Goal: Task Accomplishment & Management: Manage account settings

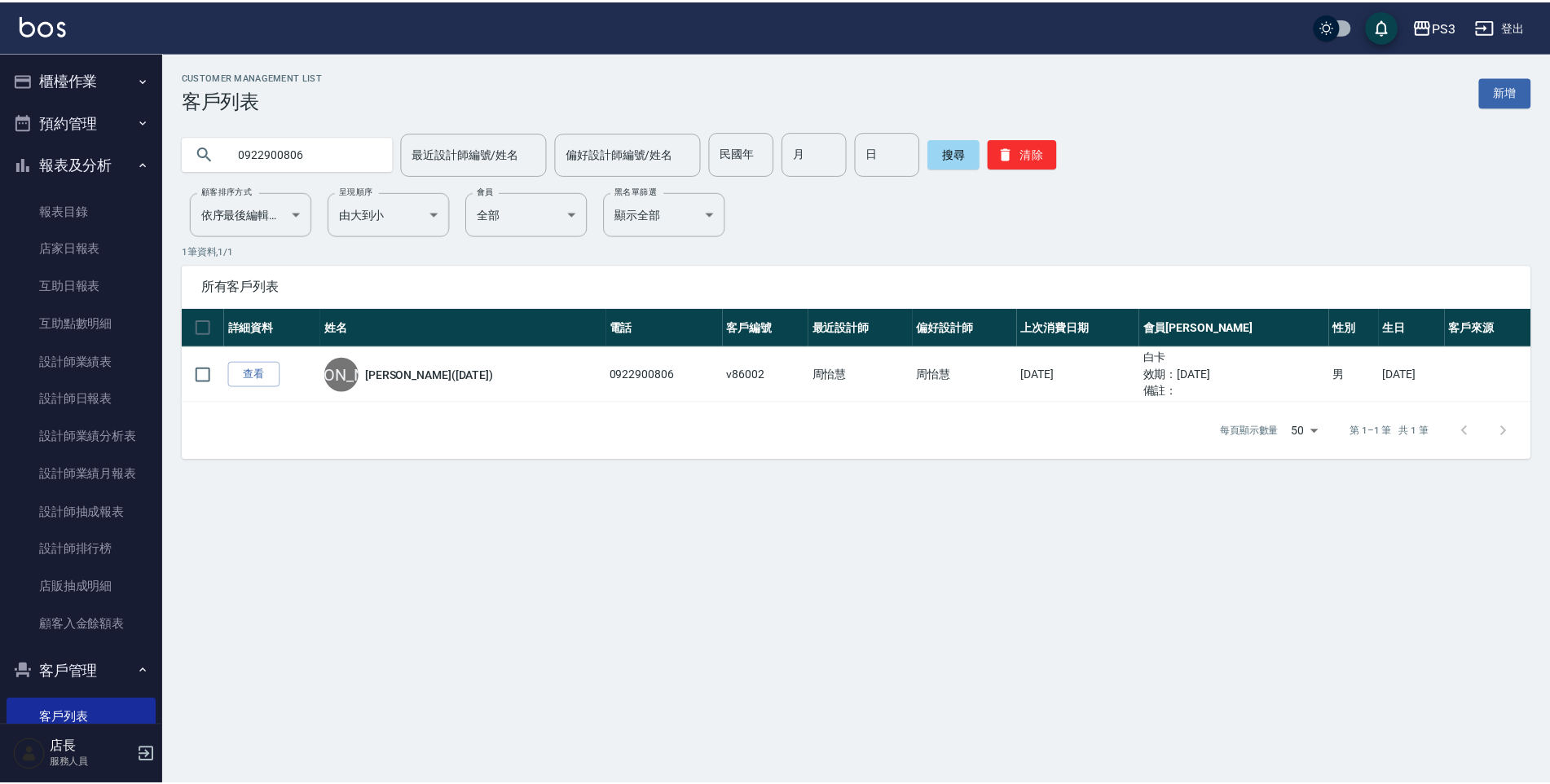
scroll to position [71, 0]
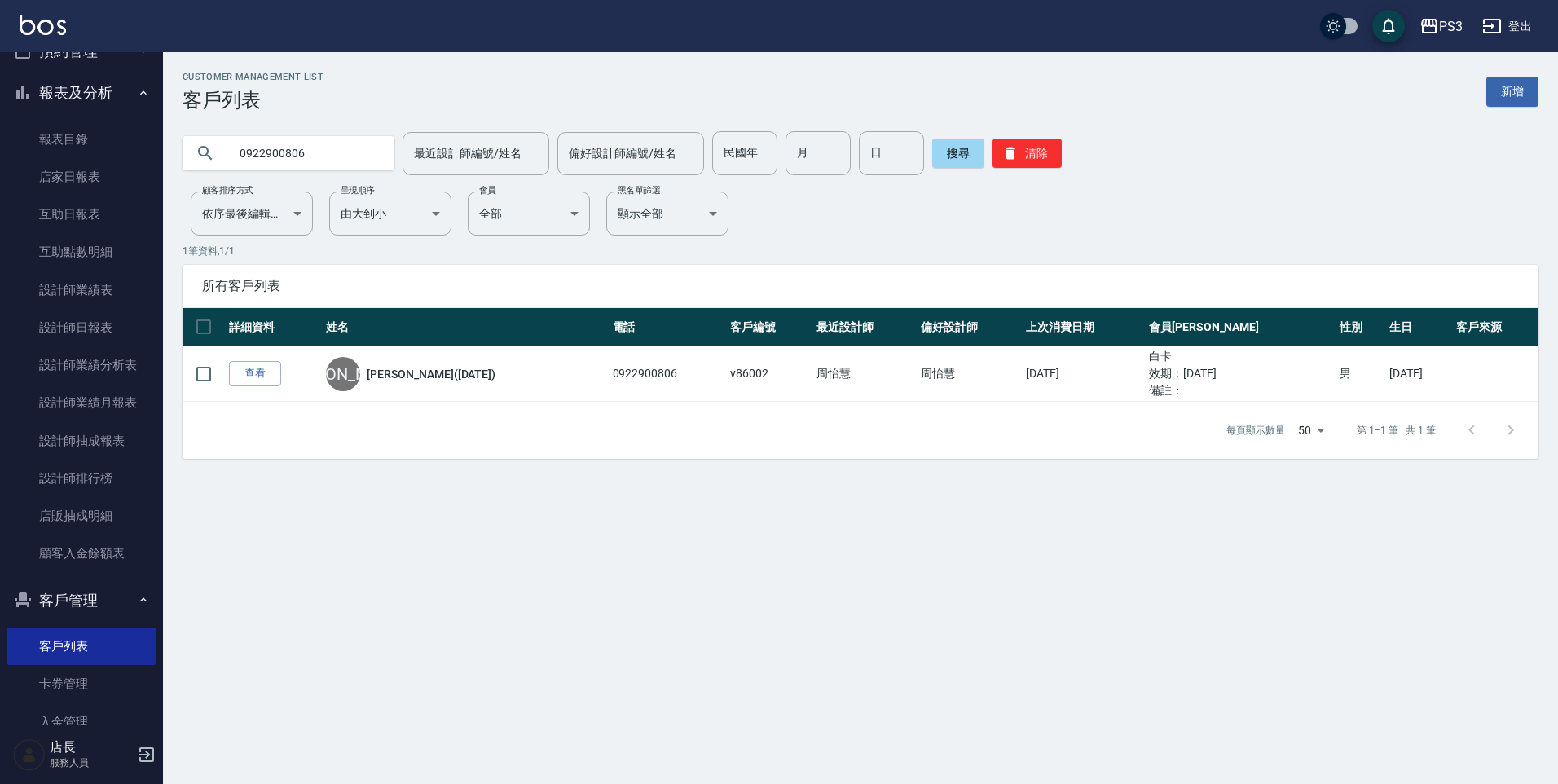
drag, startPoint x: 0, startPoint y: 0, endPoint x: 202, endPoint y: 139, distance: 245.2
click at [202, 139] on div "0922900806" at bounding box center [289, 153] width 212 height 34
type input "[PERSON_NAME]"
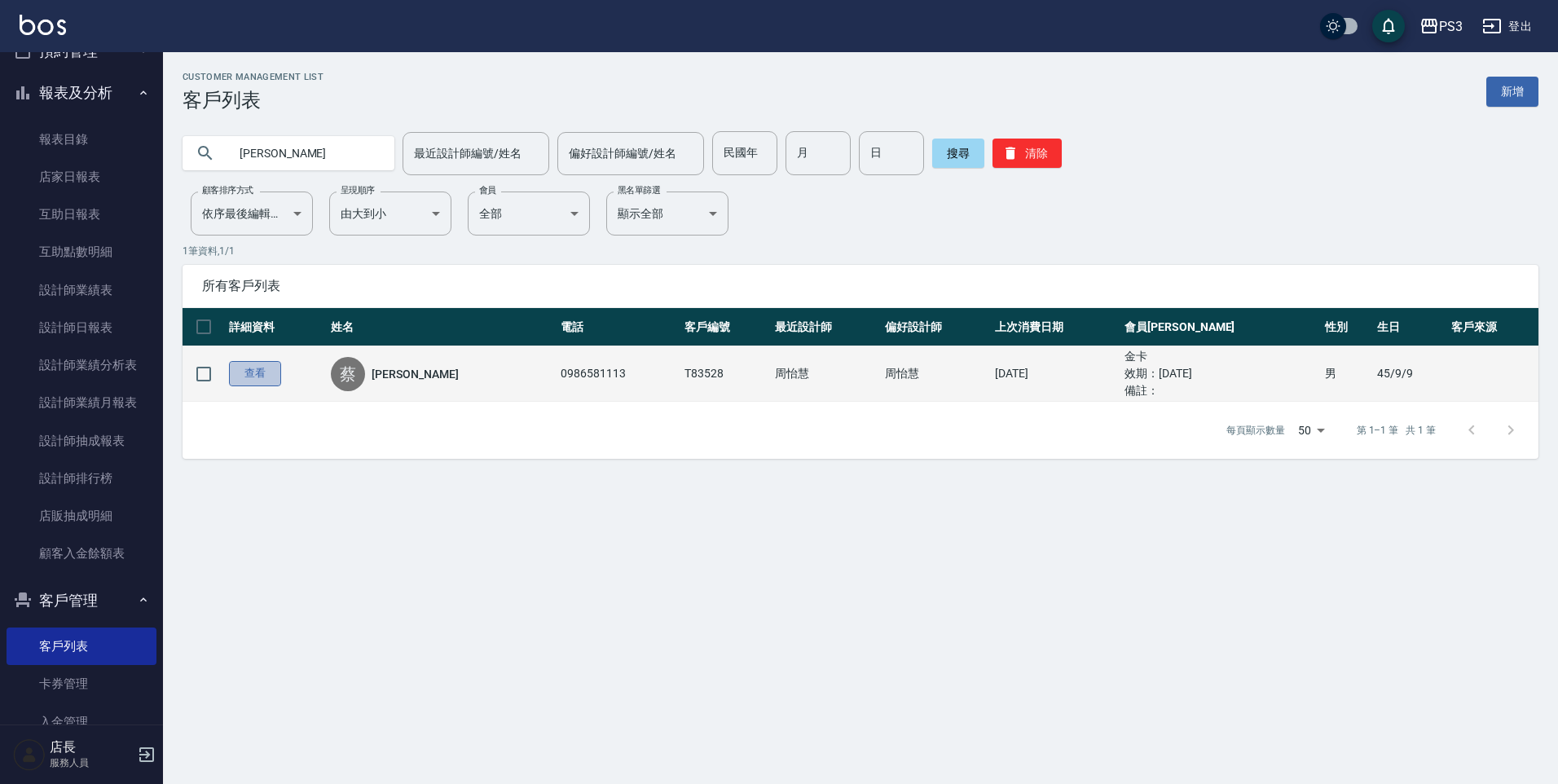
click at [246, 379] on link "查看" at bounding box center [255, 373] width 52 height 25
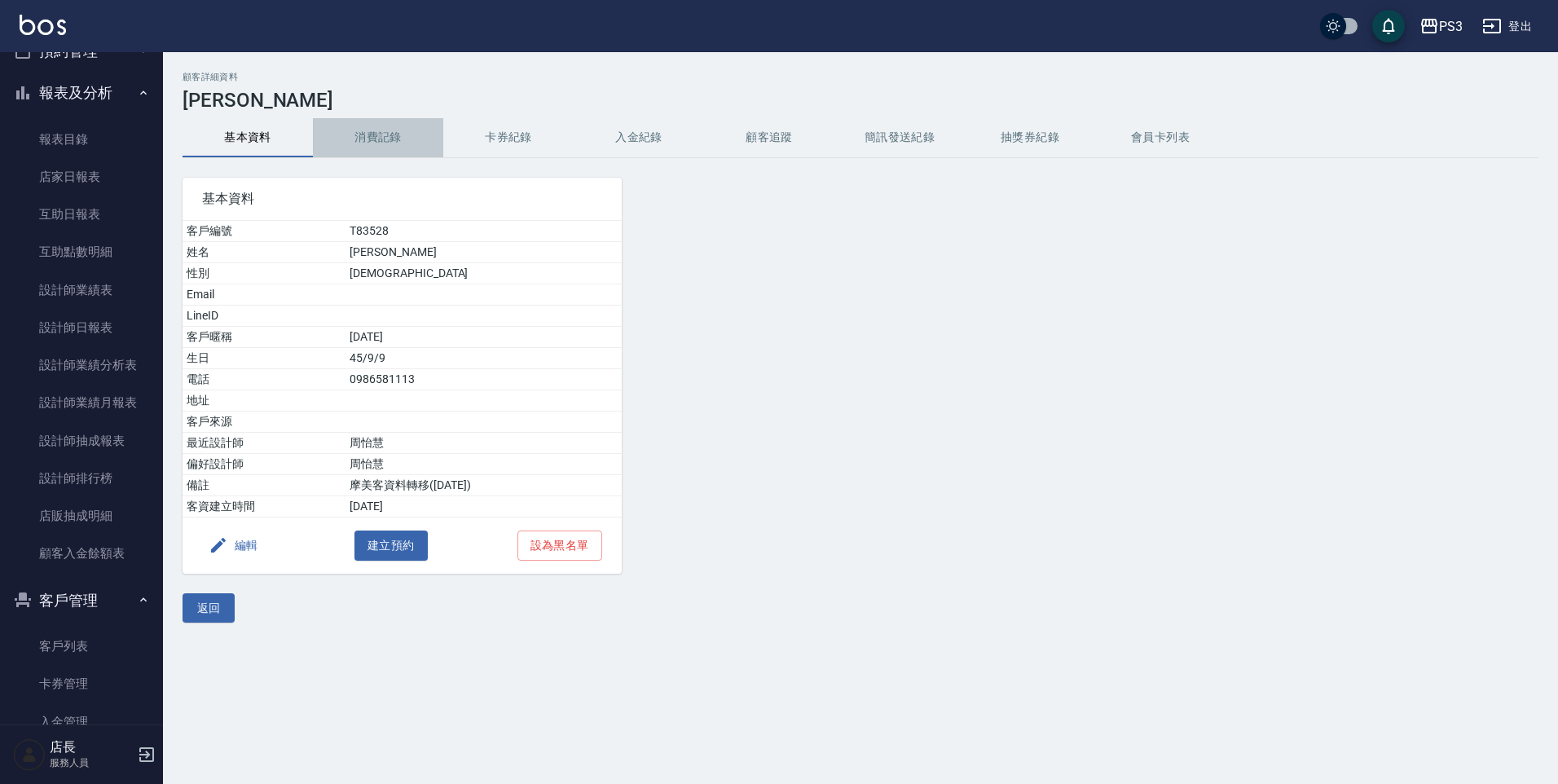
click at [378, 137] on button "消費記錄" at bounding box center [378, 137] width 130 height 39
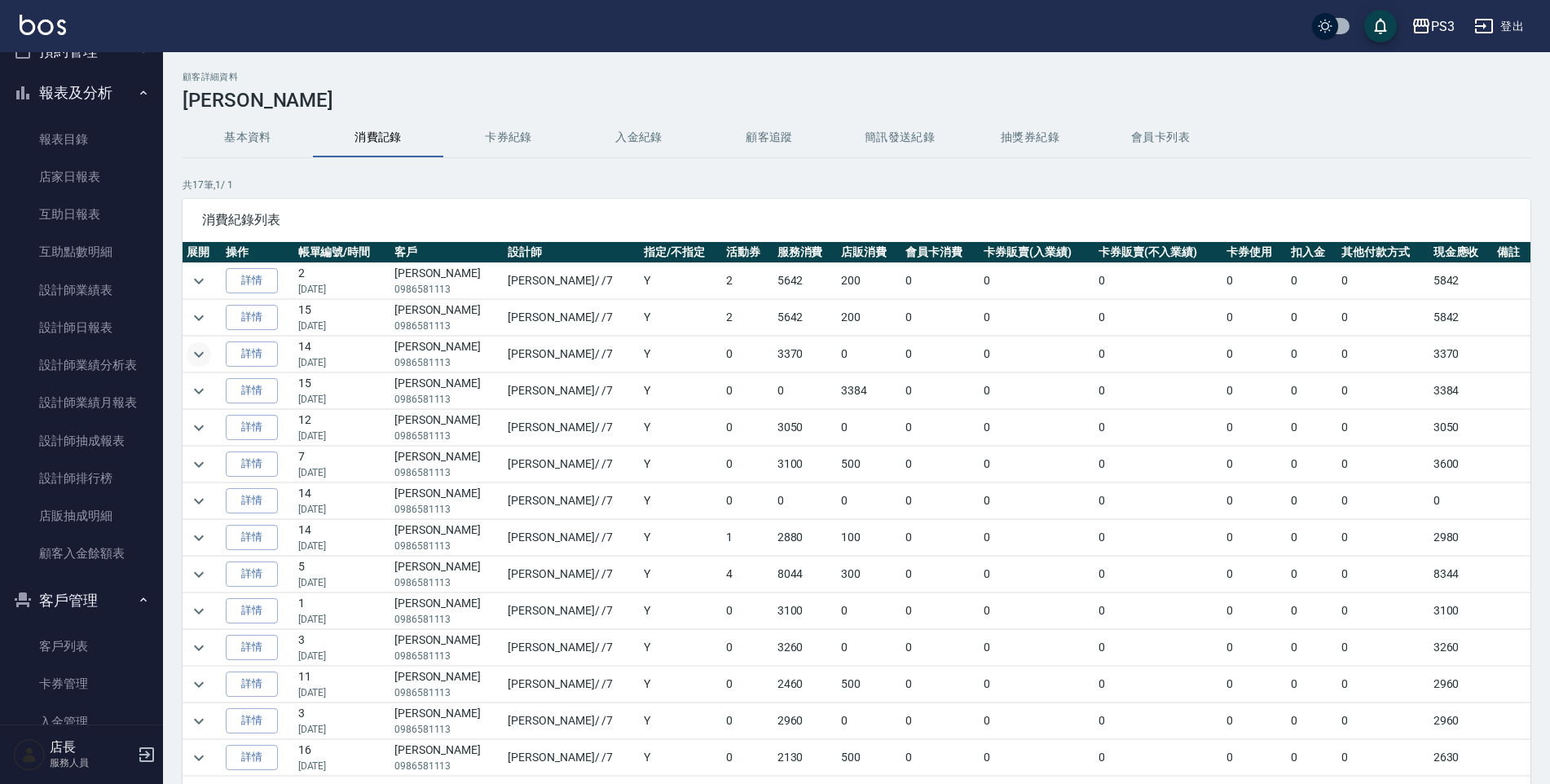
click at [198, 354] on icon "expand row" at bounding box center [198, 354] width 10 height 6
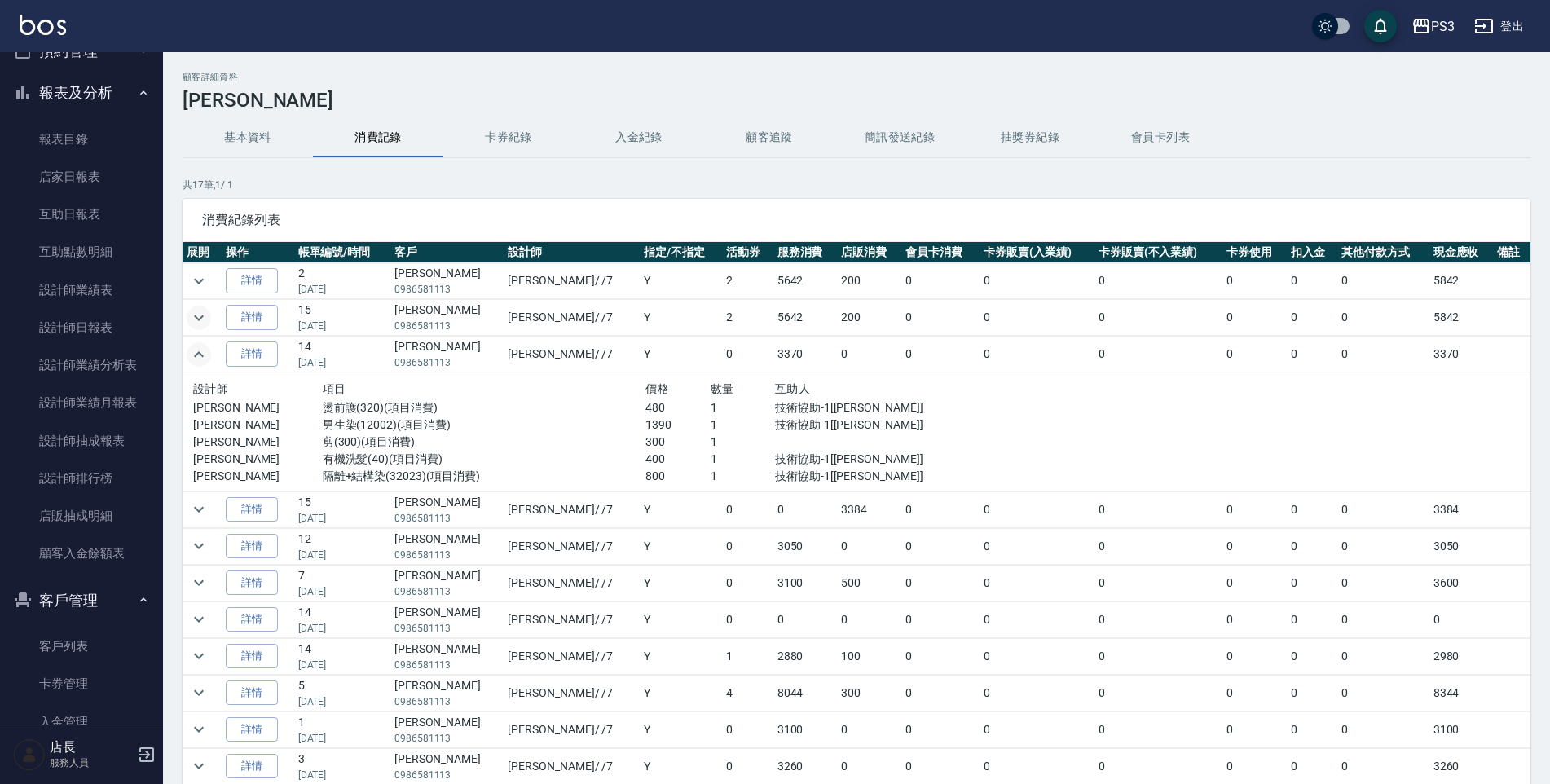
click at [207, 321] on icon "expand row" at bounding box center [198, 317] width 19 height 19
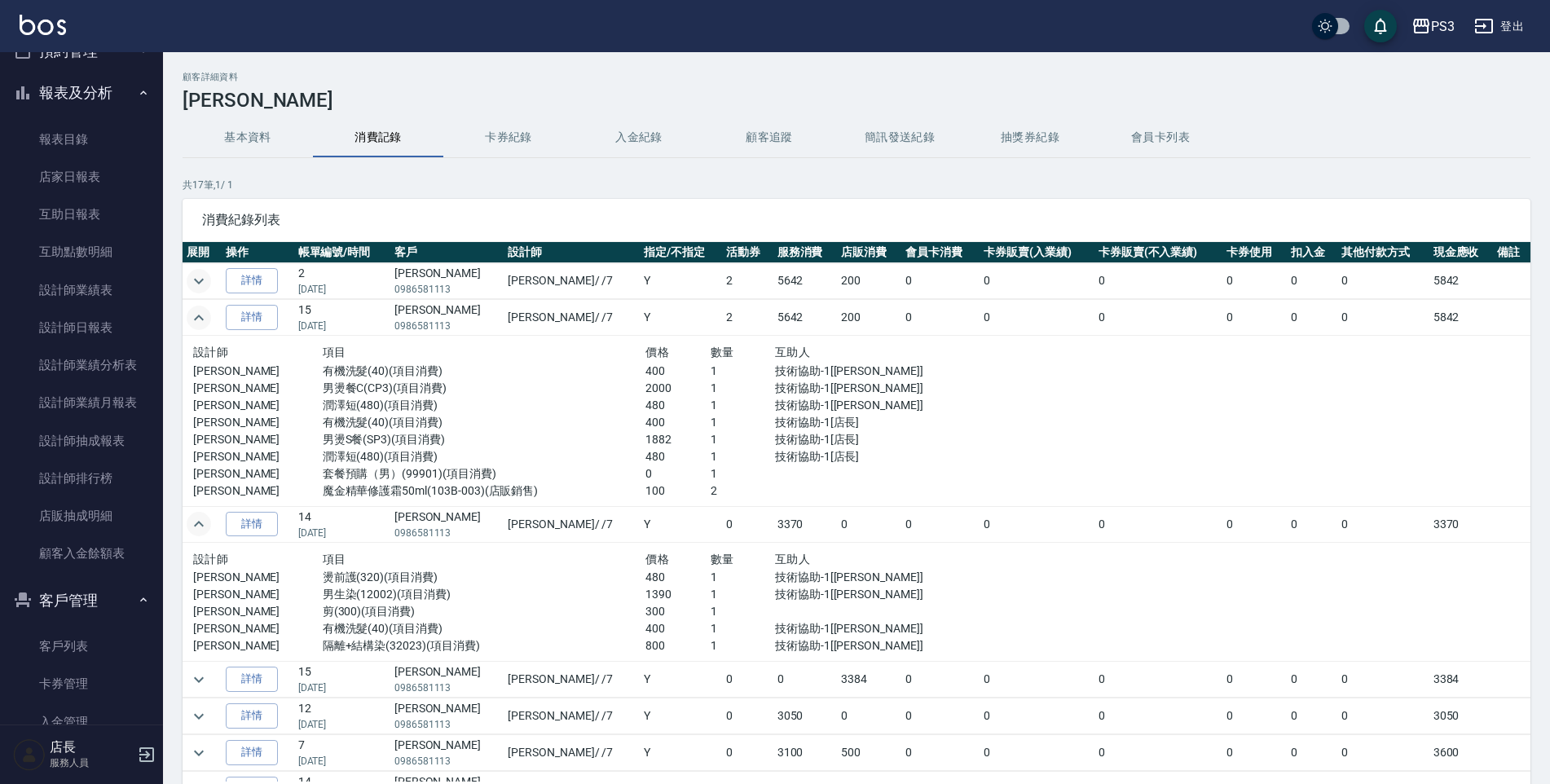
click at [207, 275] on icon "expand row" at bounding box center [198, 281] width 19 height 19
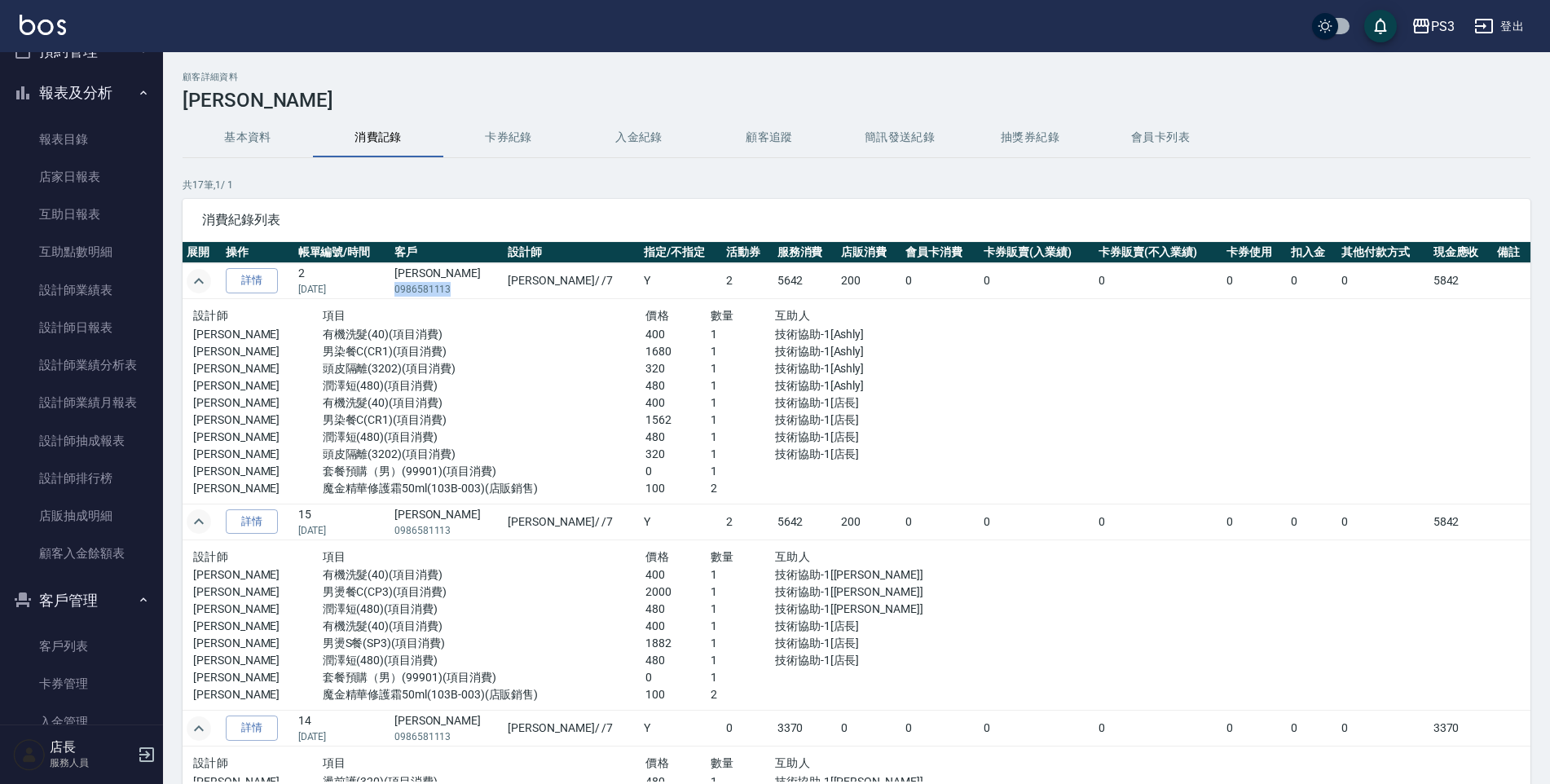
drag, startPoint x: 464, startPoint y: 288, endPoint x: 414, endPoint y: 285, distance: 50.1
click at [414, 285] on p "0986581113" at bounding box center [447, 288] width 105 height 15
drag, startPoint x: 383, startPoint y: 299, endPoint x: 479, endPoint y: 289, distance: 96.5
click at [479, 289] on p "0986581113" at bounding box center [447, 288] width 105 height 15
click at [474, 289] on p "0986581113" at bounding box center [447, 288] width 105 height 15
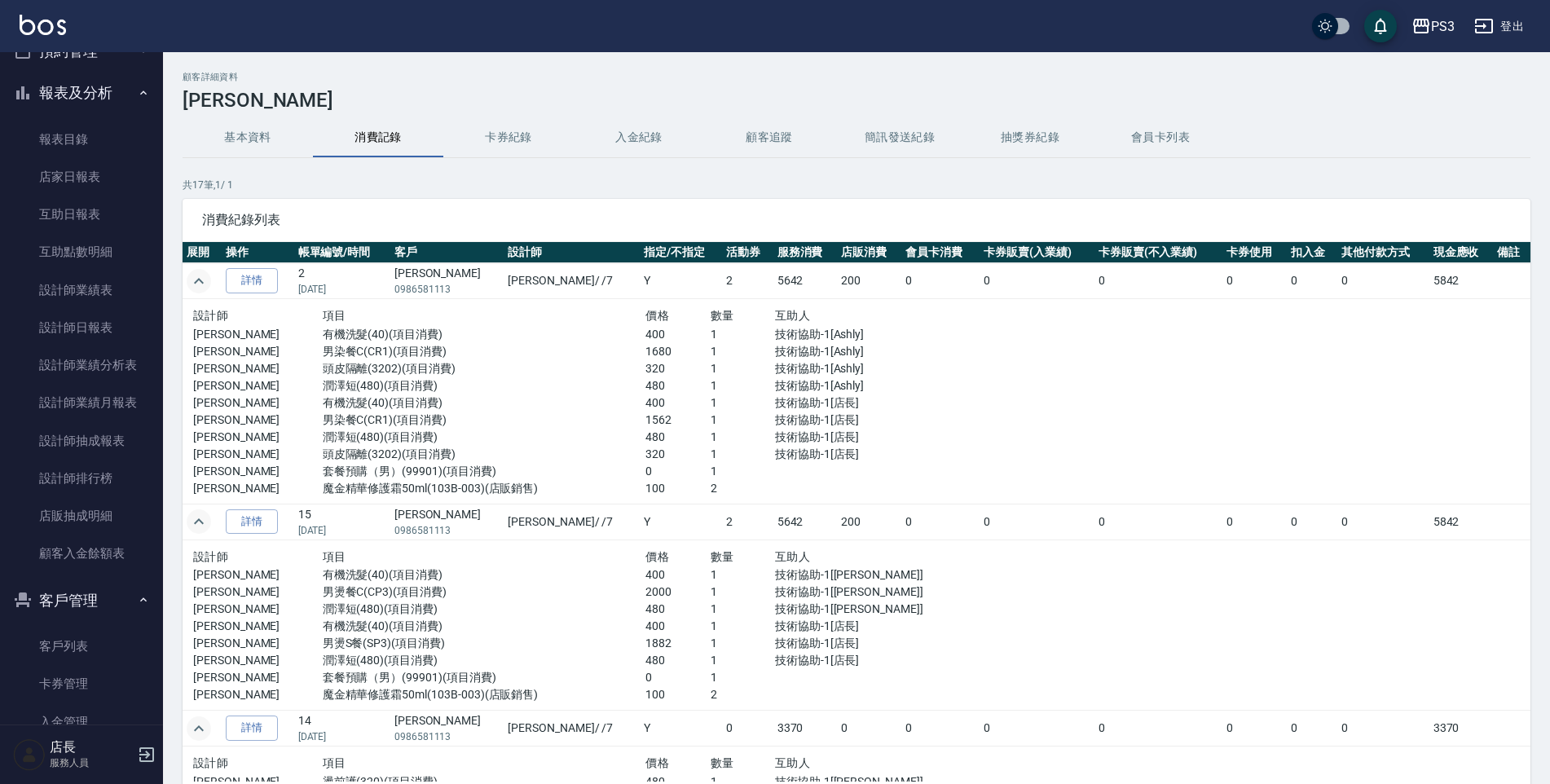
click at [461, 287] on p "0986581113" at bounding box center [447, 288] width 105 height 15
click at [465, 288] on p "0986581113" at bounding box center [447, 288] width 105 height 15
drag, startPoint x: 465, startPoint y: 288, endPoint x: 408, endPoint y: 288, distance: 57.0
click at [408, 288] on td "[PERSON_NAME] 0986581113" at bounding box center [447, 281] width 114 height 36
copy p "0986581113"
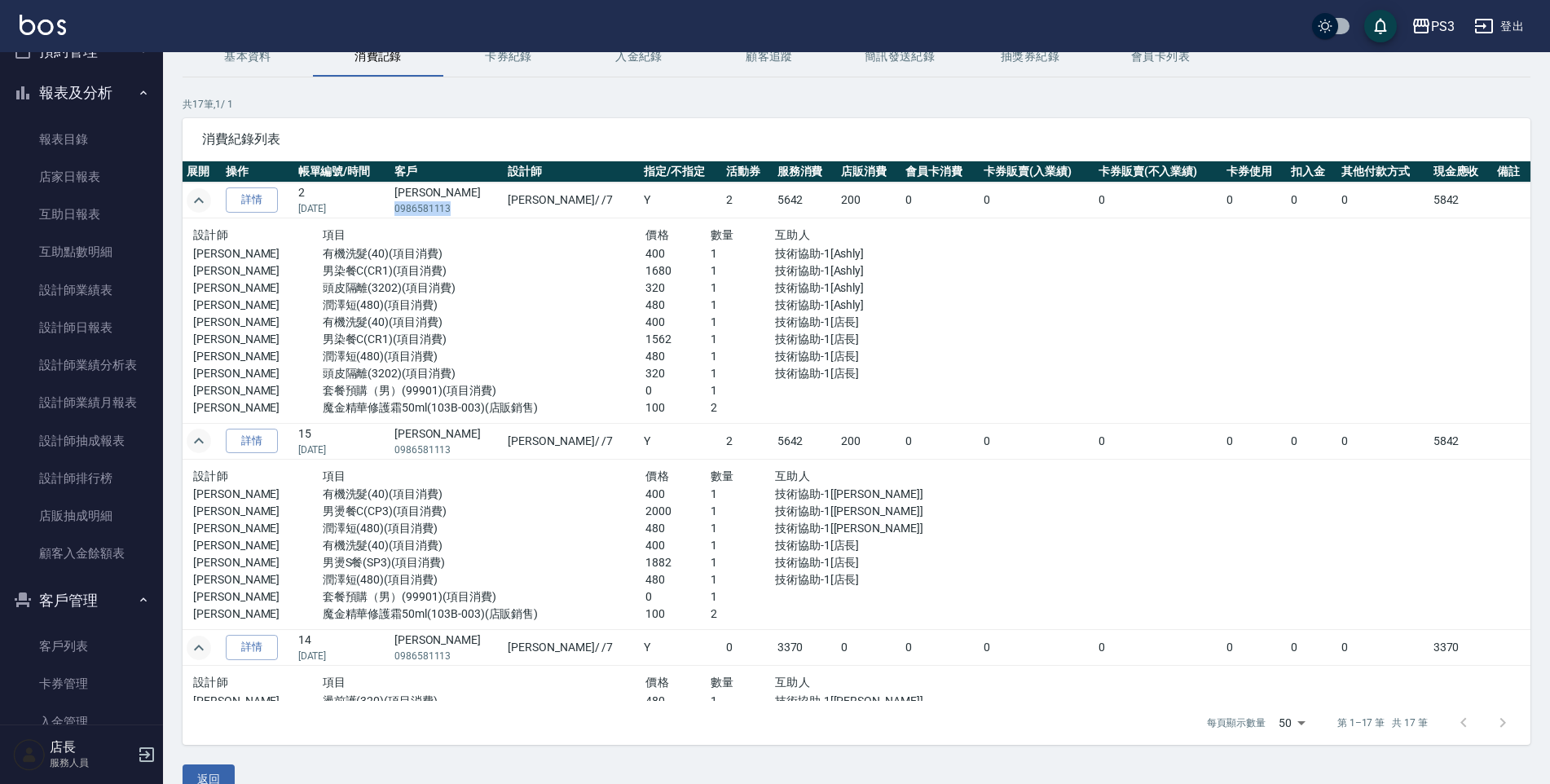
scroll to position [111, 0]
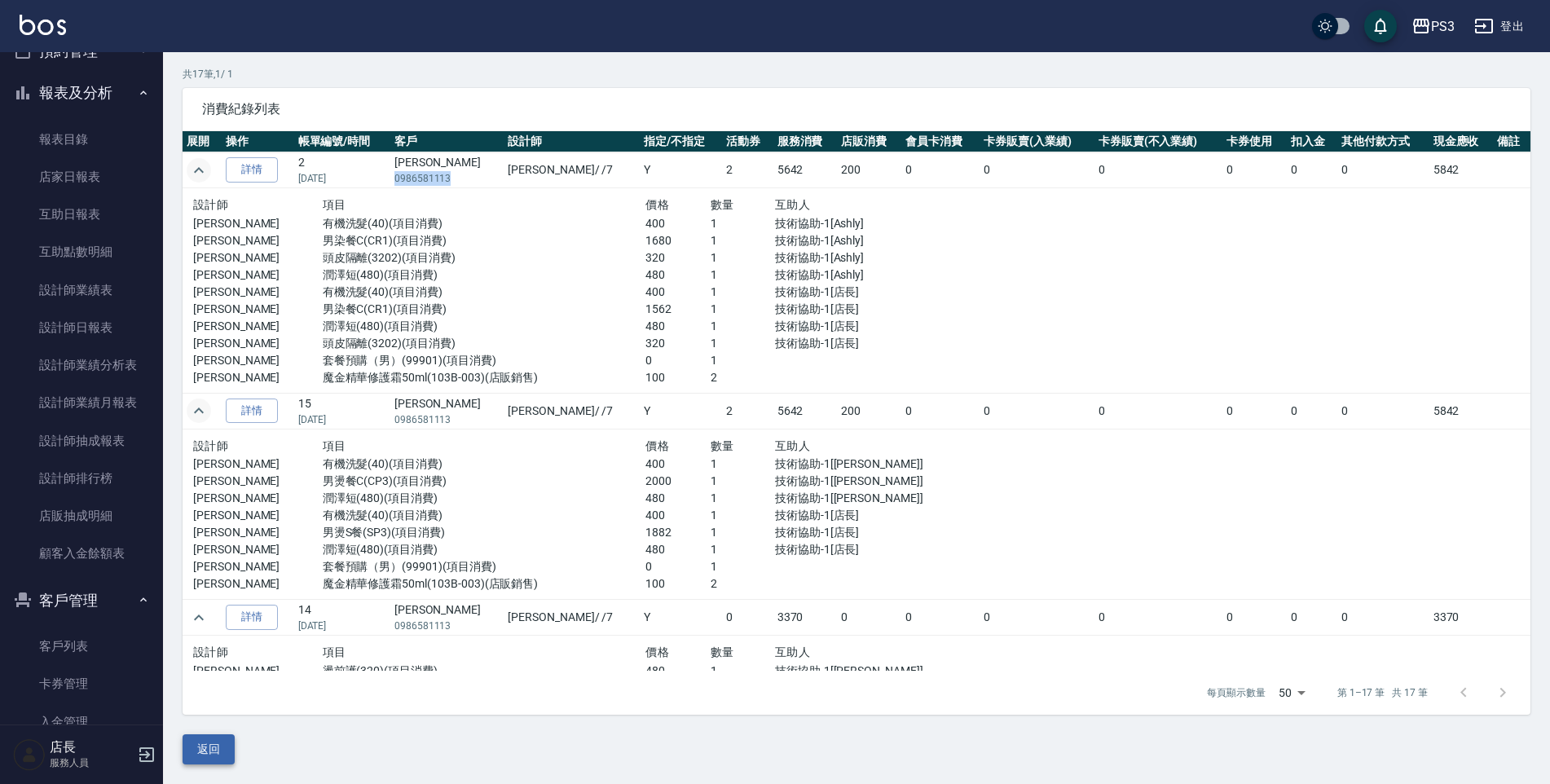
click at [226, 753] on button "返回" at bounding box center [209, 749] width 52 height 30
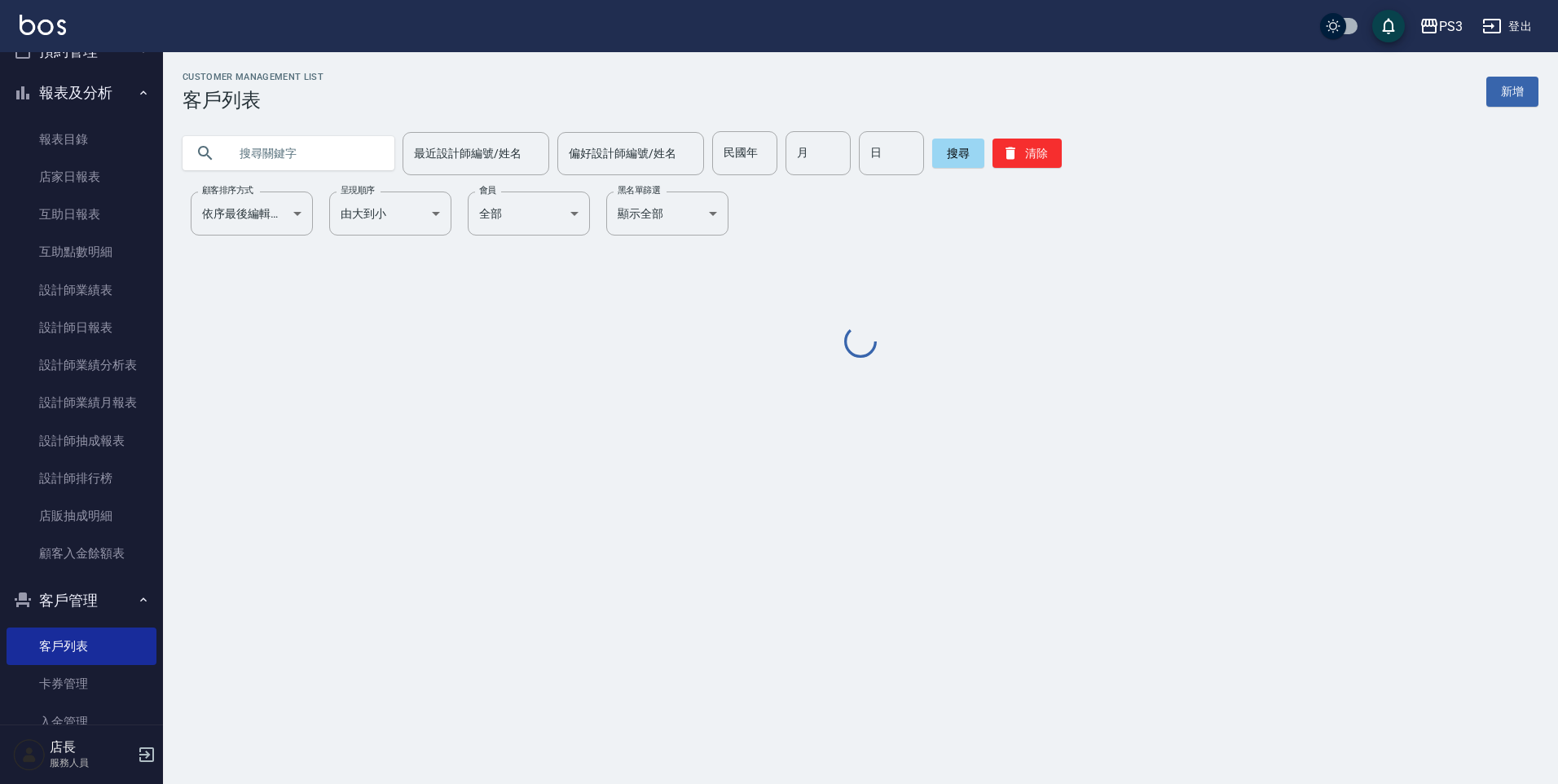
click at [240, 149] on input "text" at bounding box center [304, 153] width 153 height 44
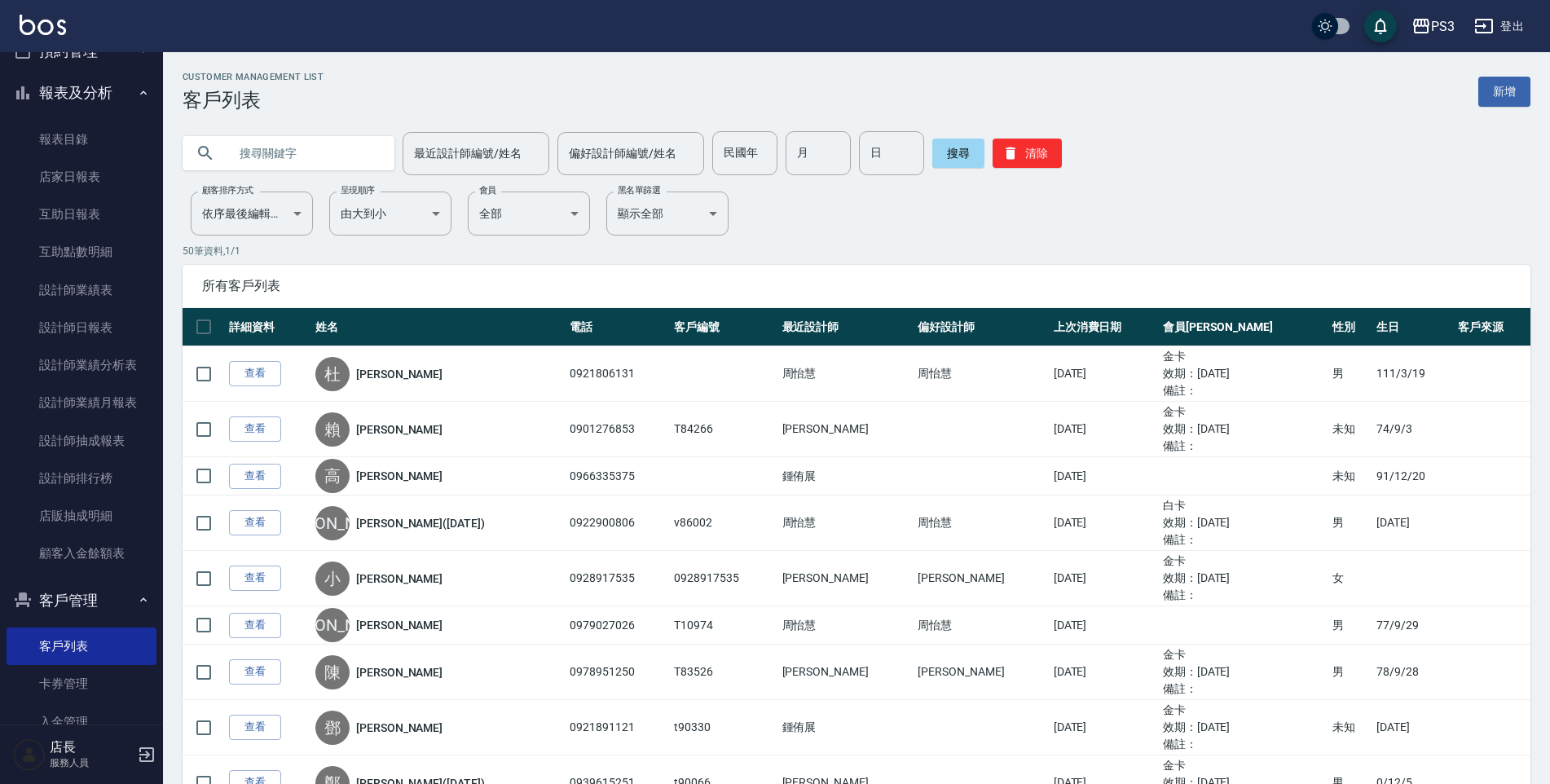
paste input "0986581113"
type input "0986581113"
click at [942, 149] on button "搜尋" at bounding box center [958, 153] width 52 height 30
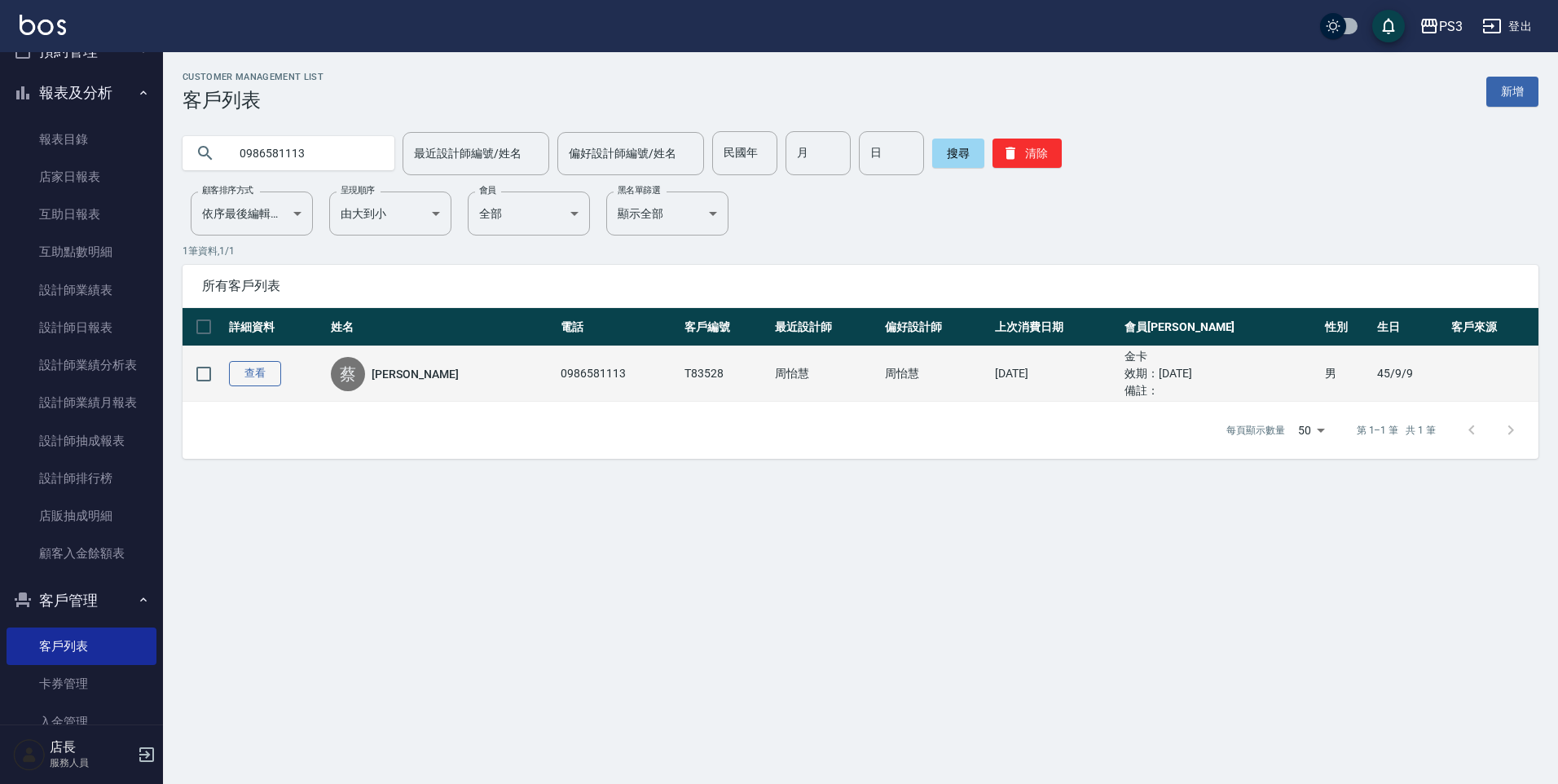
click at [254, 376] on link "查看" at bounding box center [255, 373] width 52 height 25
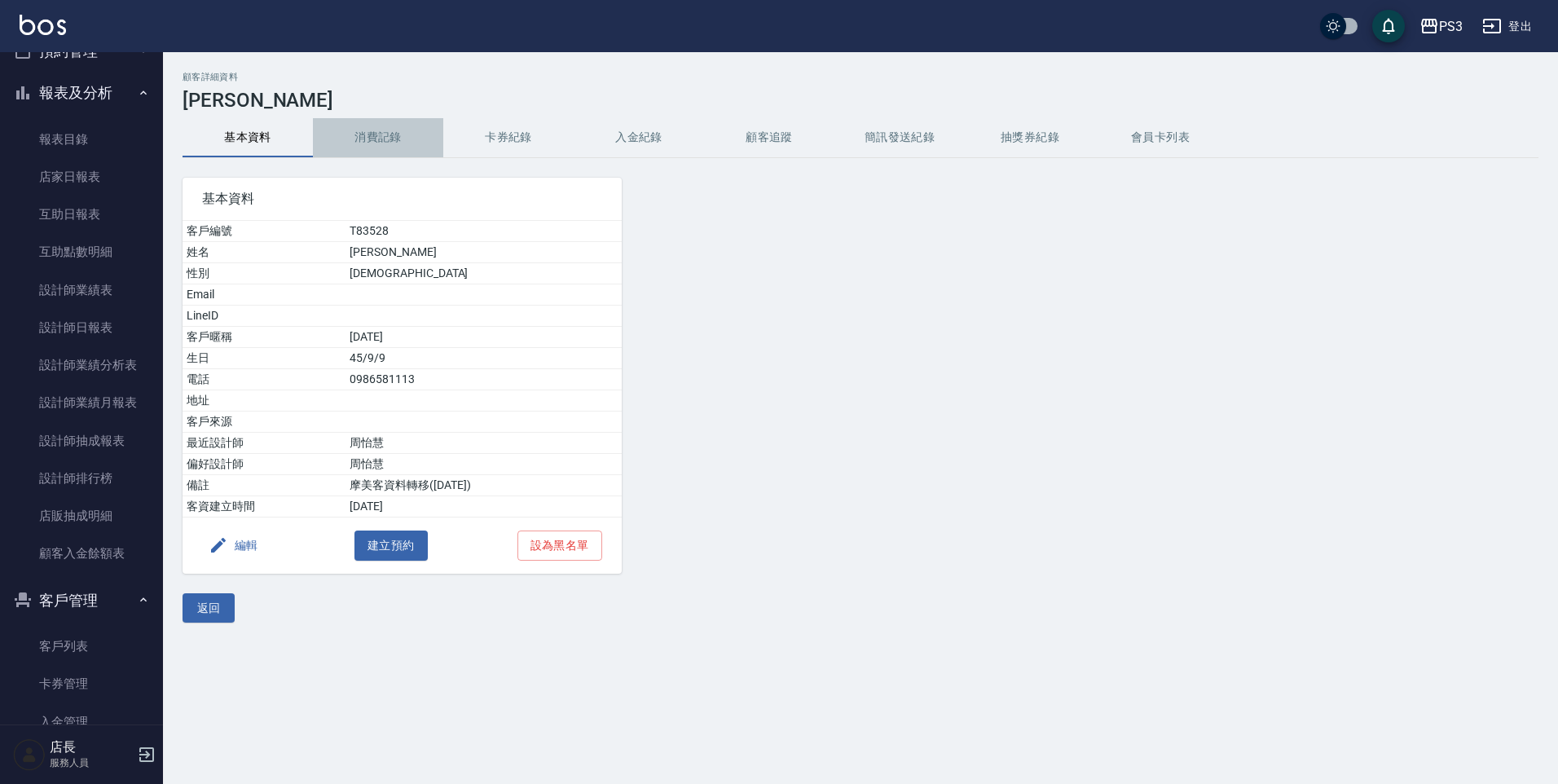
click at [385, 144] on button "消費記錄" at bounding box center [378, 137] width 130 height 39
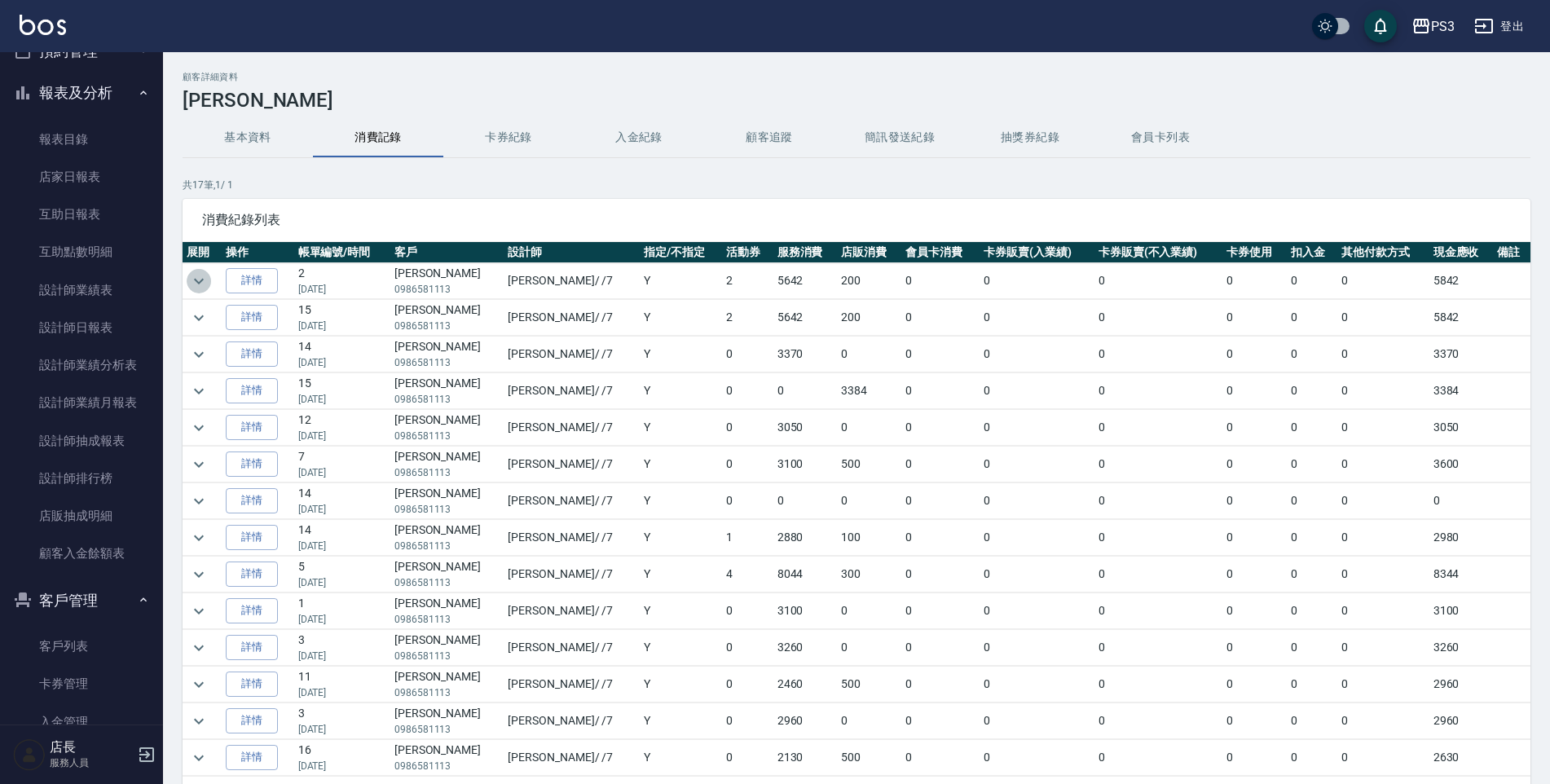
click at [207, 276] on icon "expand row" at bounding box center [198, 281] width 19 height 19
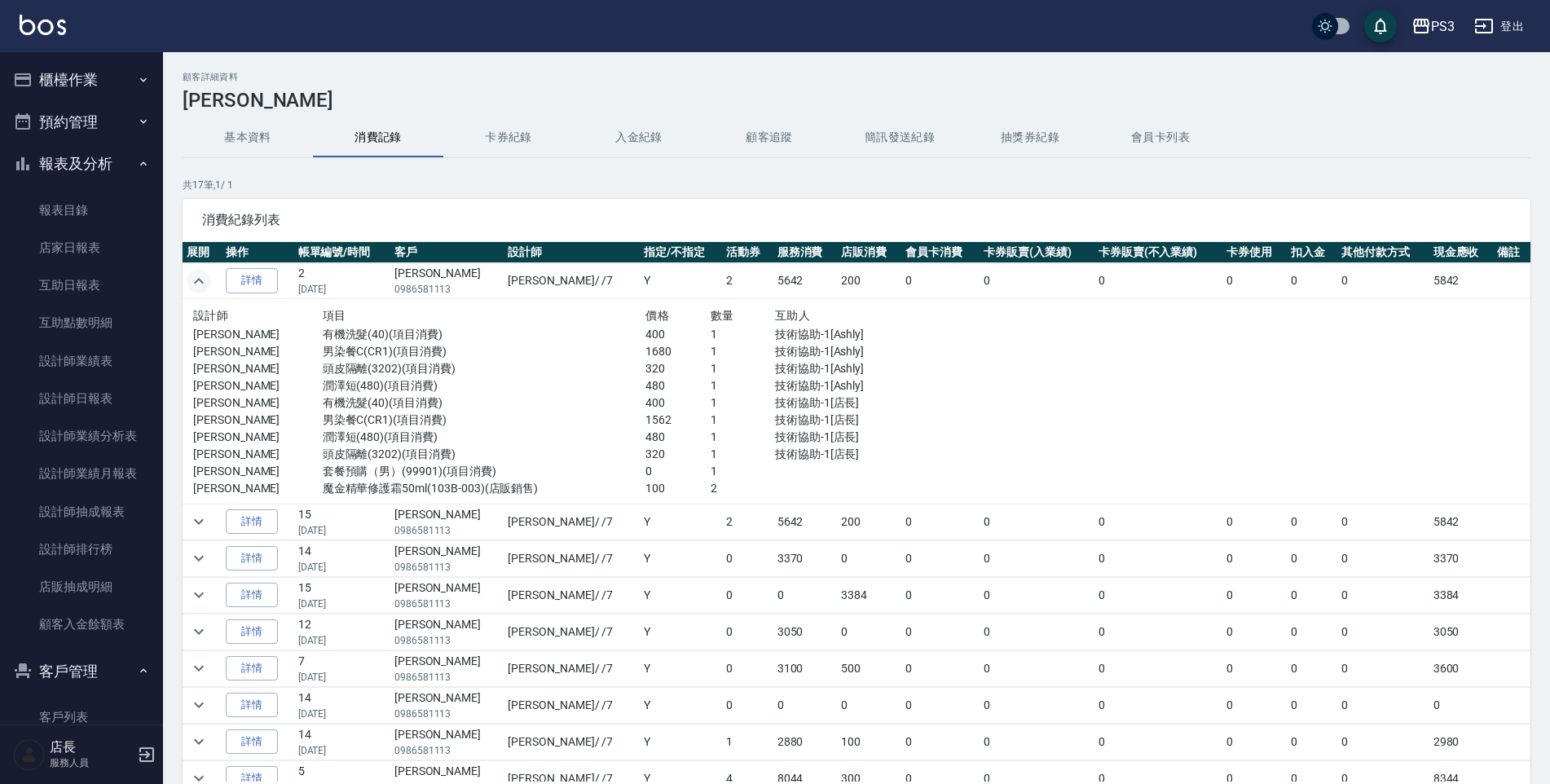
click at [132, 67] on button "櫃檯作業" at bounding box center [80, 80] width 149 height 42
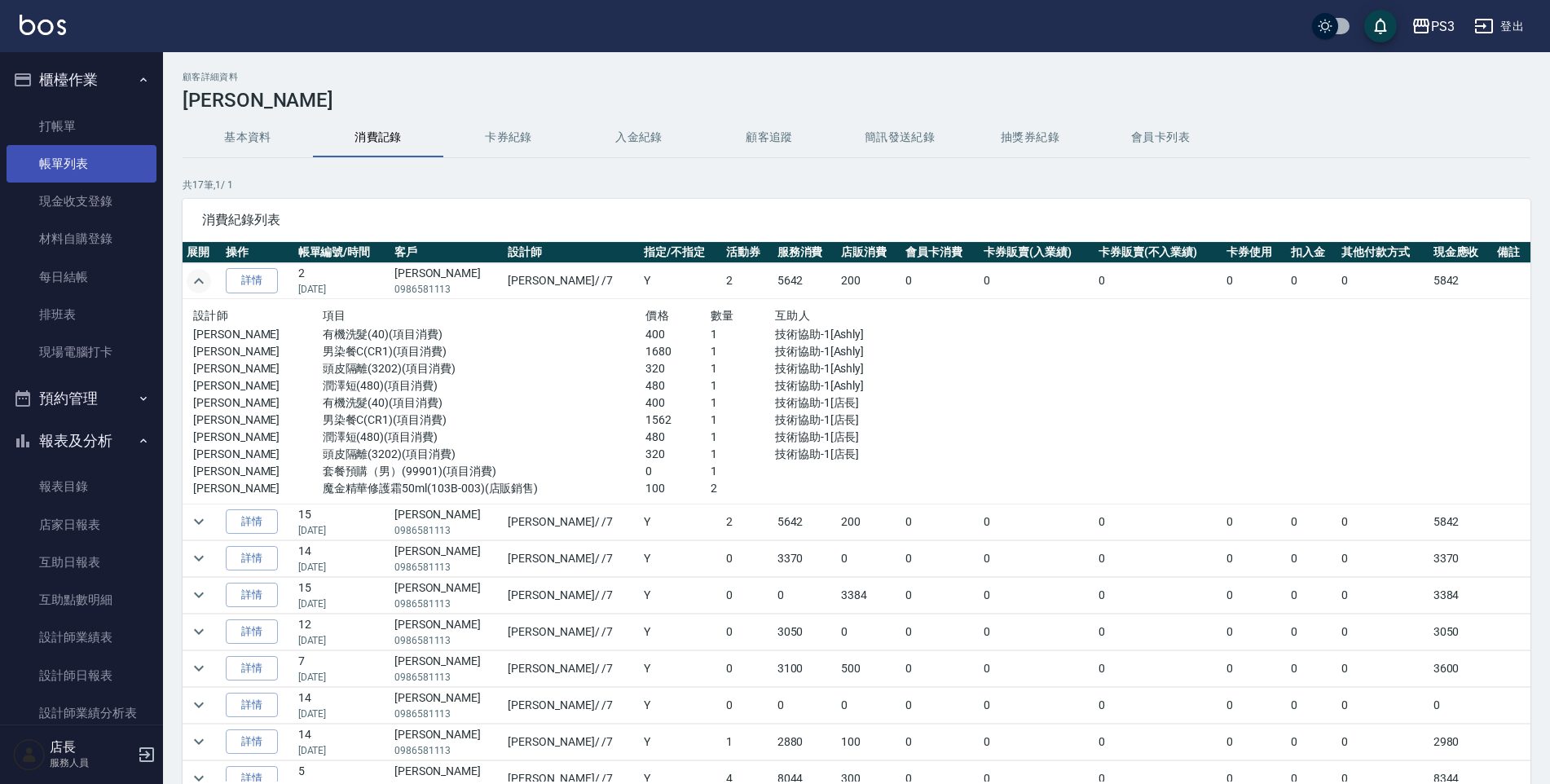
click at [80, 171] on link "帳單列表" at bounding box center [80, 163] width 149 height 38
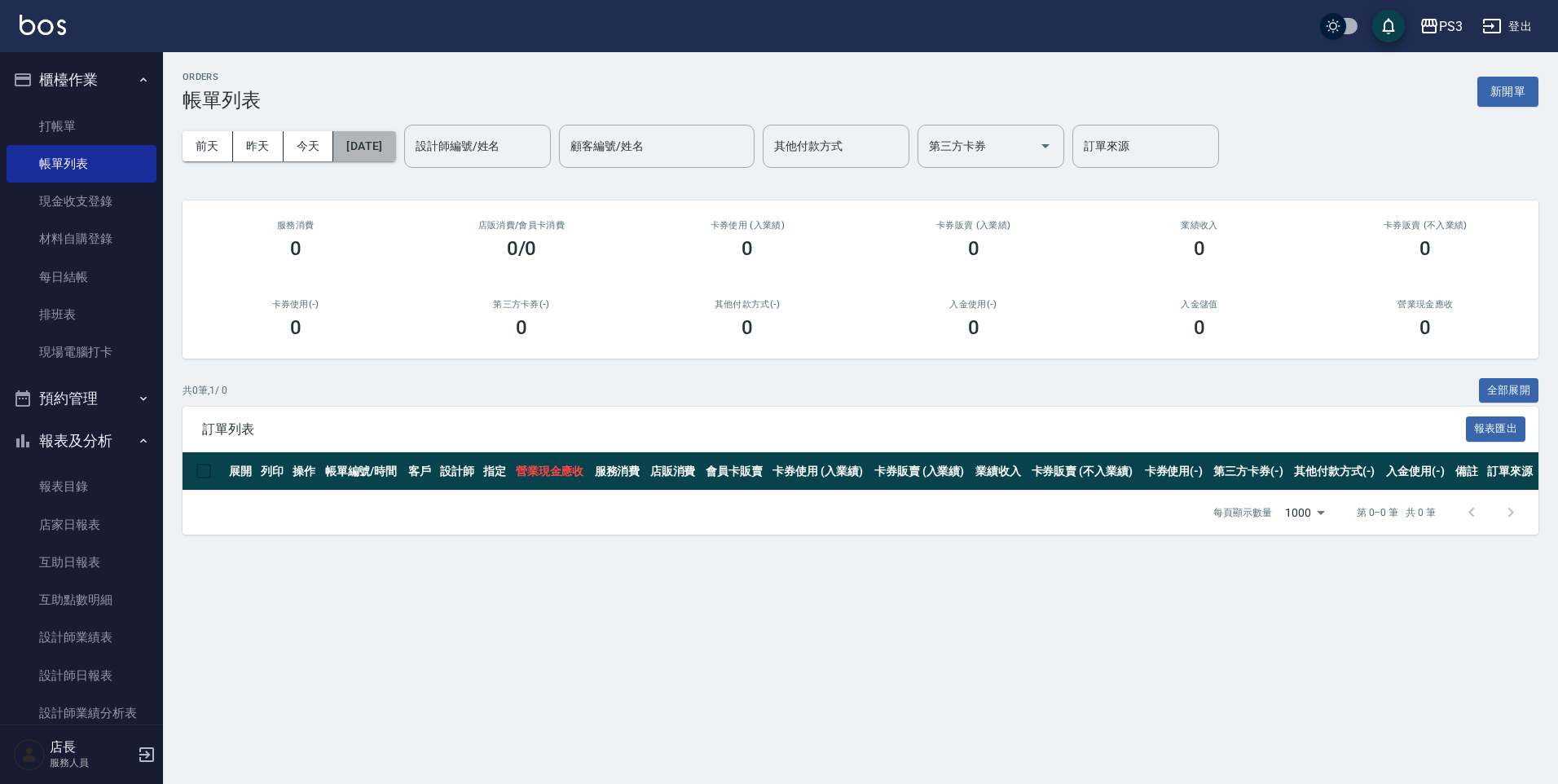
click at [395, 151] on button "[DATE]" at bounding box center [364, 146] width 62 height 30
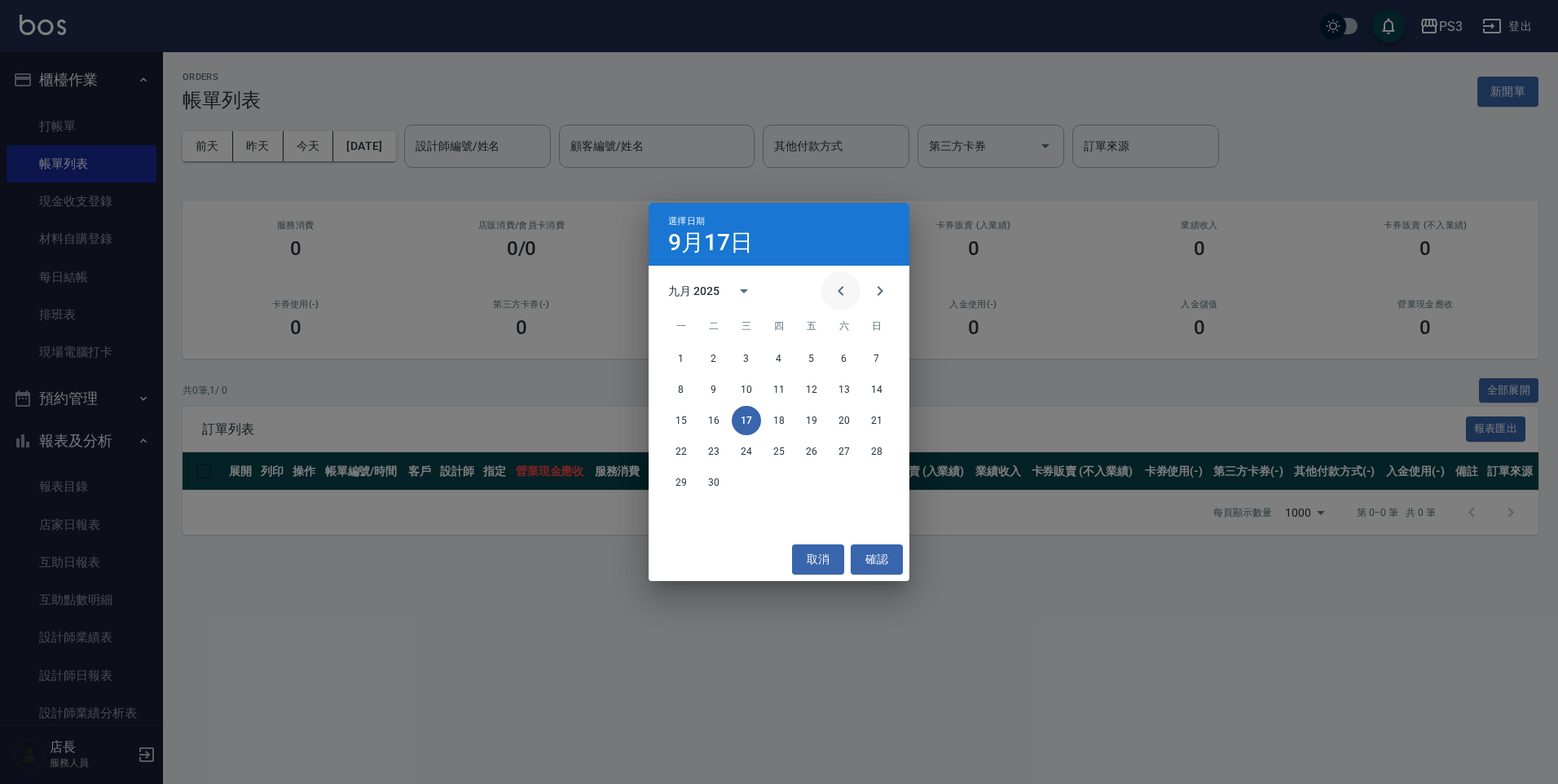
click at [844, 295] on icon "Previous month" at bounding box center [841, 291] width 19 height 19
click at [844, 296] on icon "Previous month" at bounding box center [841, 291] width 19 height 19
click at [839, 295] on icon "Previous month" at bounding box center [841, 291] width 19 height 19
click at [838, 290] on icon "Previous month" at bounding box center [841, 291] width 19 height 19
click at [841, 289] on icon "Previous month" at bounding box center [840, 290] width 6 height 10
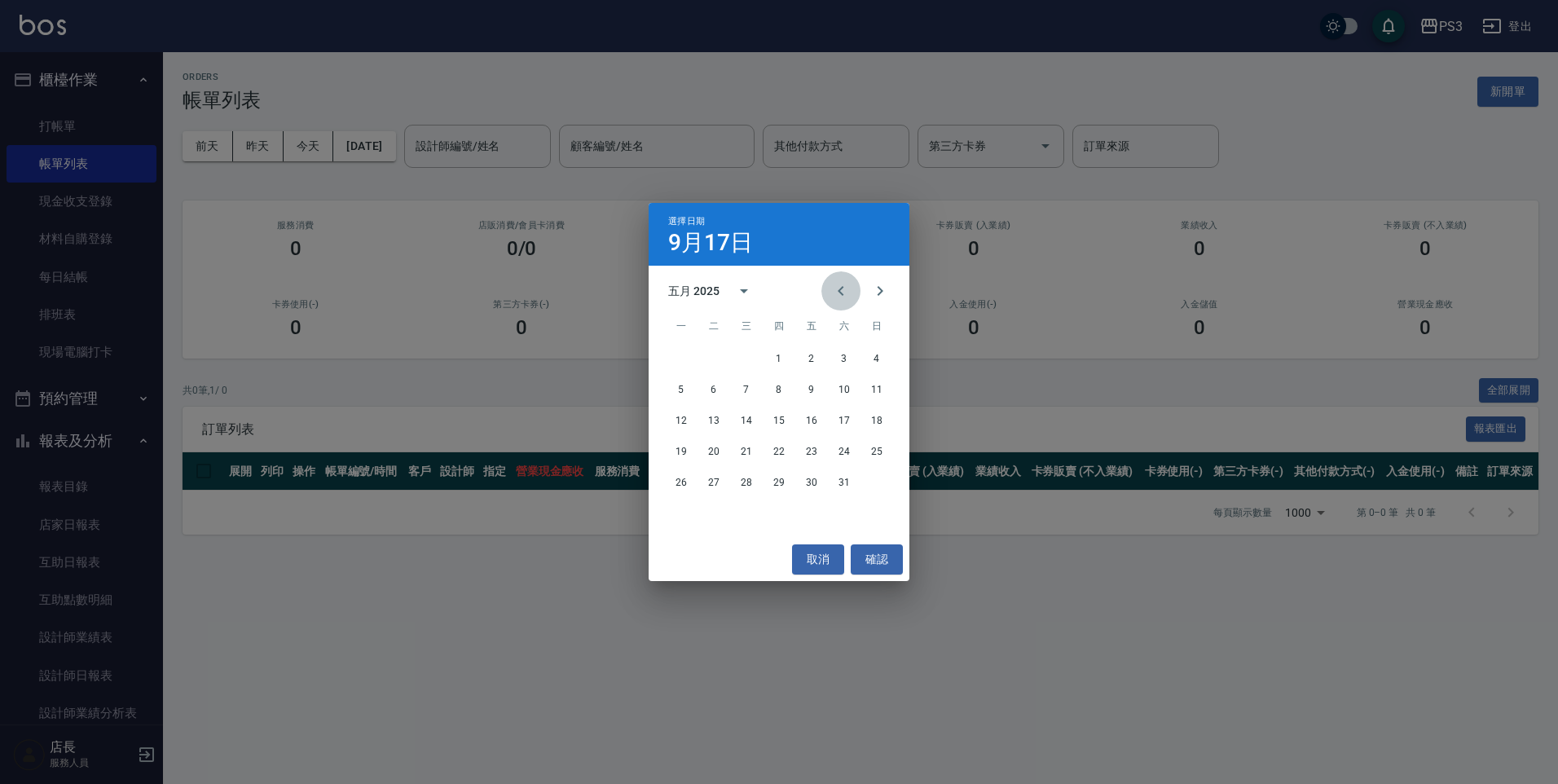
click at [843, 289] on icon "Previous month" at bounding box center [841, 291] width 19 height 19
click at [887, 480] on button "30" at bounding box center [877, 482] width 30 height 30
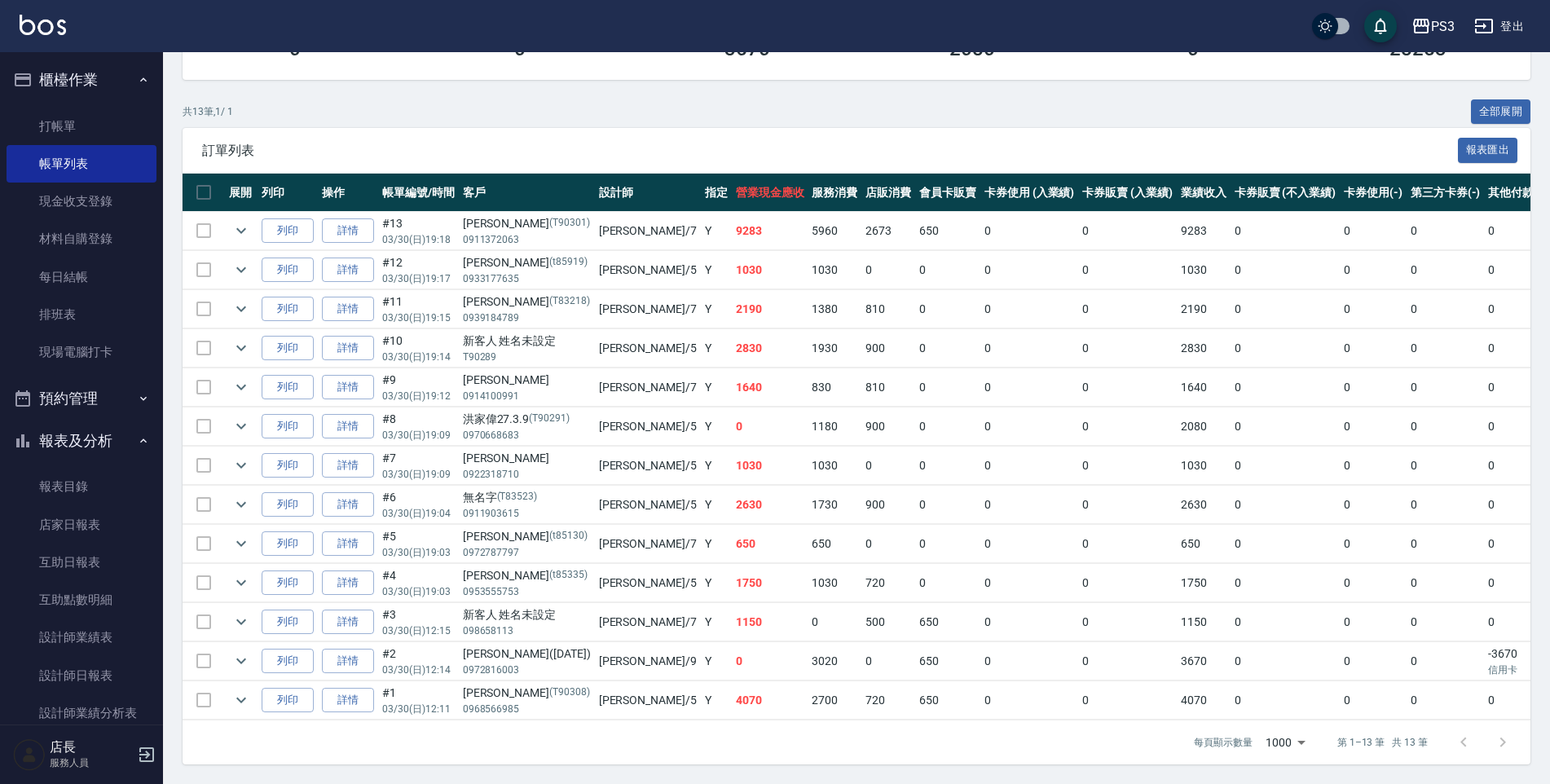
scroll to position [291, 0]
click at [522, 623] on p "098658113" at bounding box center [526, 630] width 128 height 15
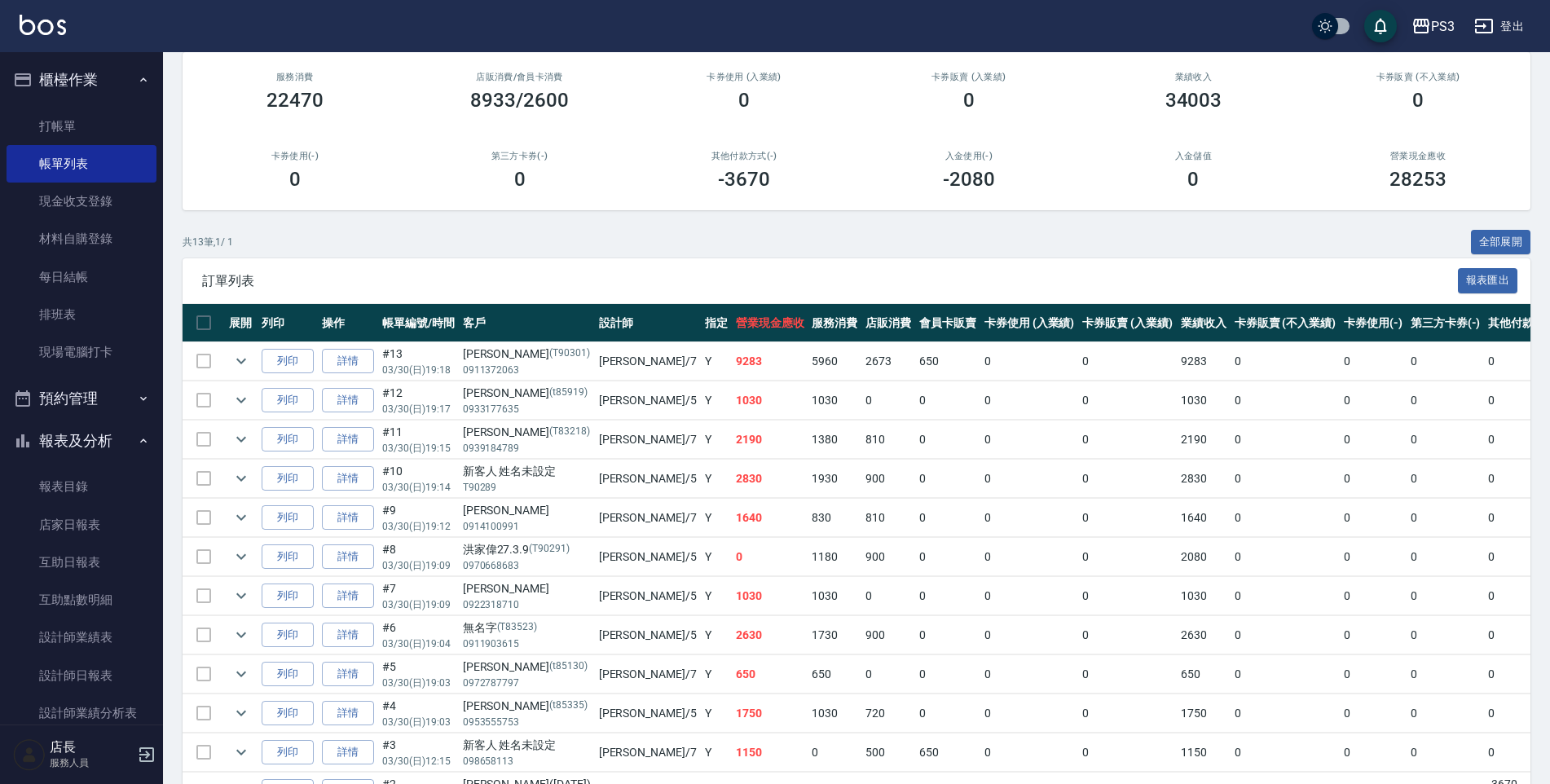
scroll to position [0, 0]
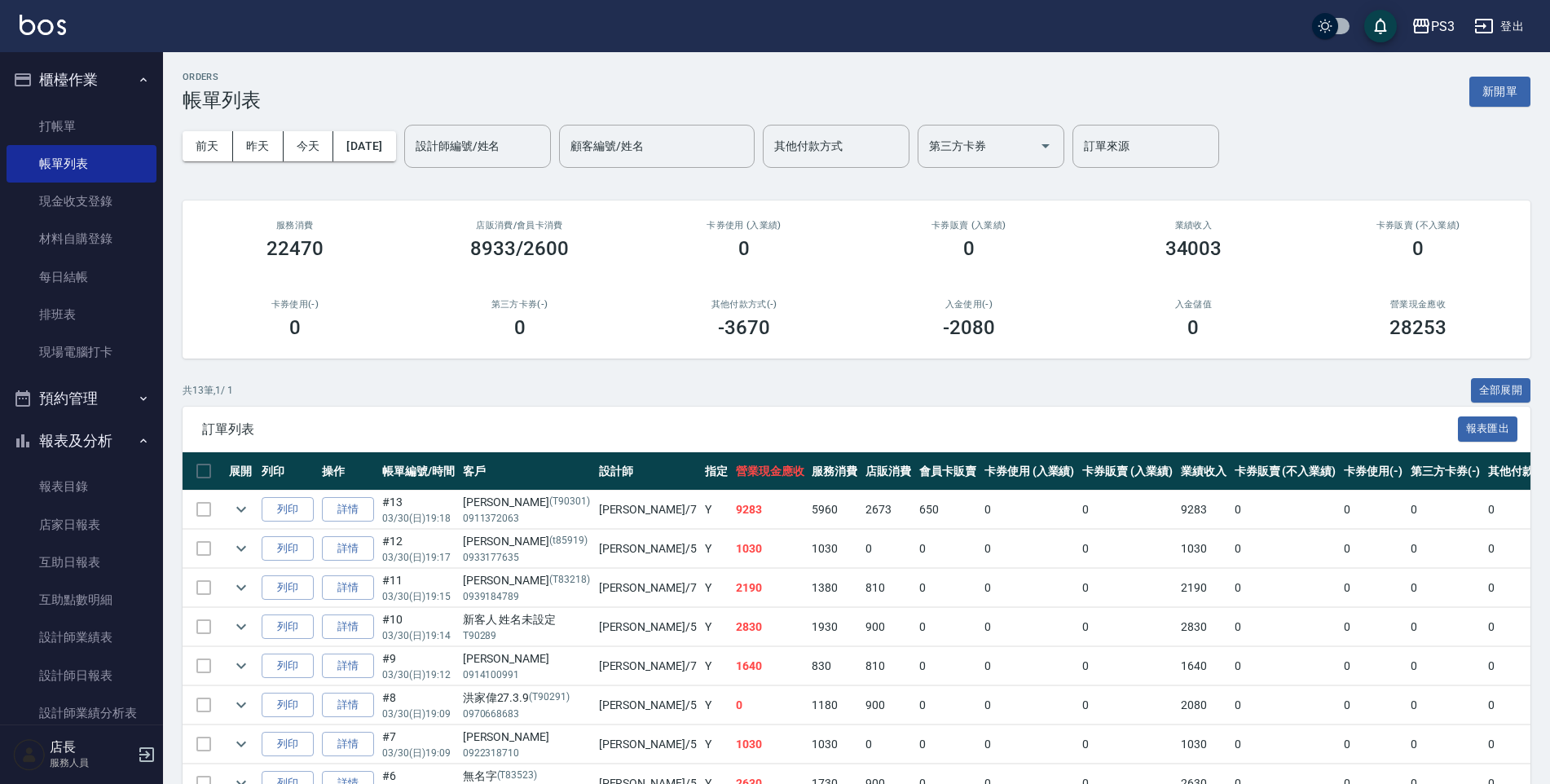
click at [510, 170] on div "[DATE] [DATE] [DATE] [DATE] 設計師編號/姓名 設計師編號/姓名 顧客編號/姓名 顧客編號/姓名 其他付款方式 其他付款方式 第三方…" at bounding box center [856, 146] width 1347 height 69
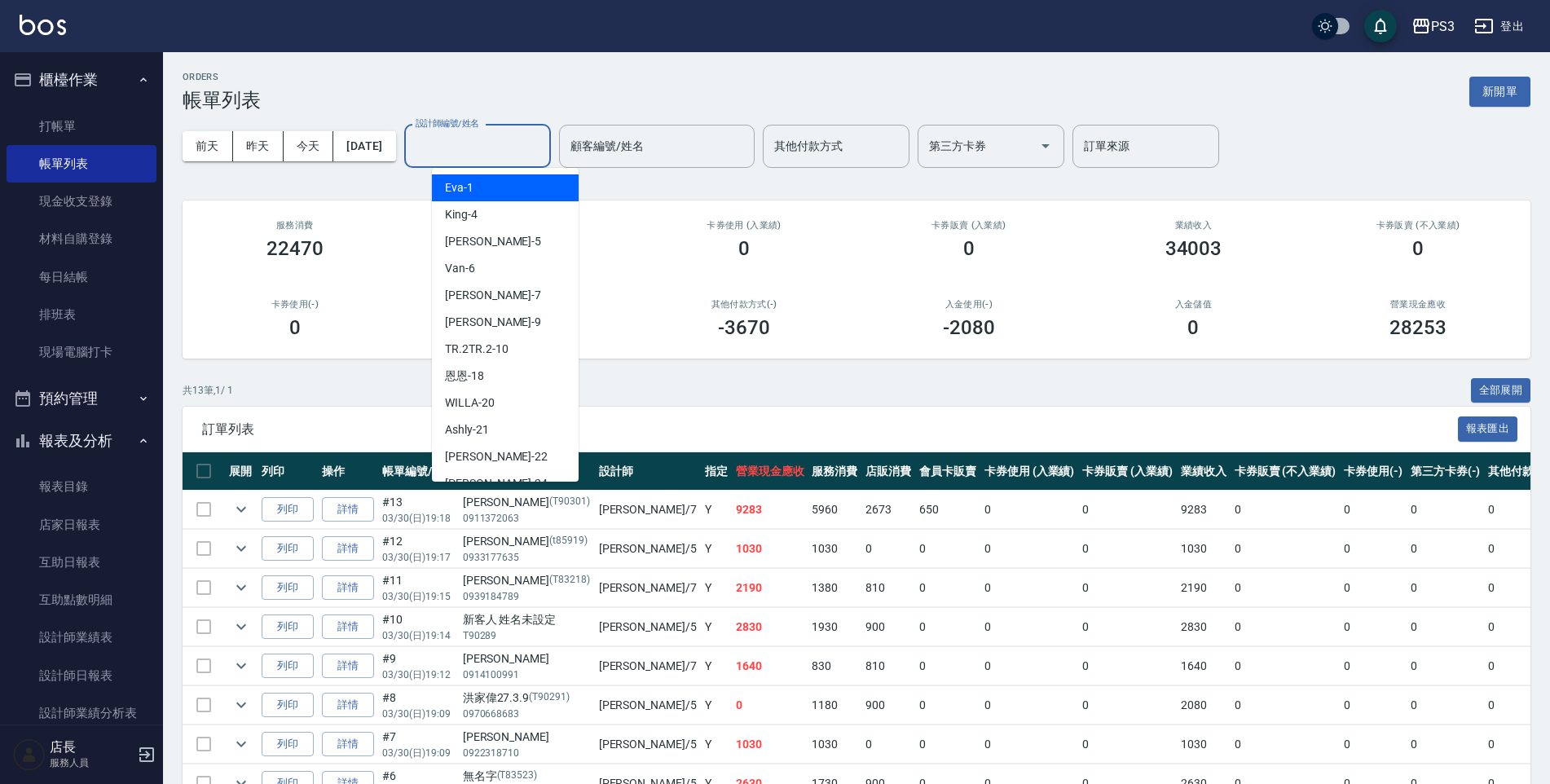
drag, startPoint x: 512, startPoint y: 151, endPoint x: 488, endPoint y: 167, distance: 28.8
click at [488, 167] on div "設計師編號/姓名" at bounding box center [477, 146] width 147 height 43
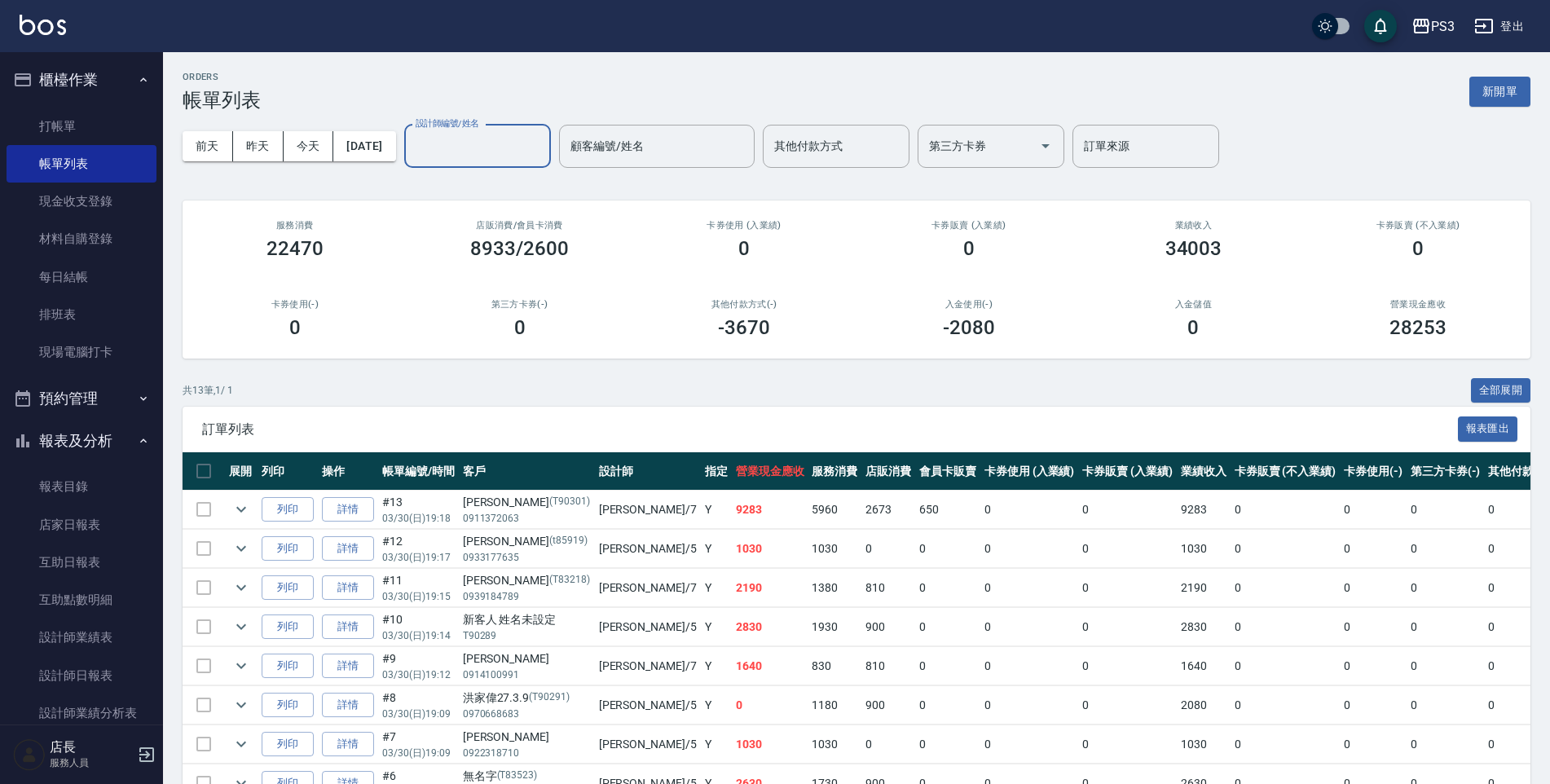
drag, startPoint x: 497, startPoint y: 163, endPoint x: 480, endPoint y: 149, distance: 22.0
click at [480, 149] on input "設計師編號/姓名" at bounding box center [477, 146] width 132 height 29
click at [630, 200] on div "店販消費 /會員卡消費 8933/2600" at bounding box center [519, 239] width 225 height 79
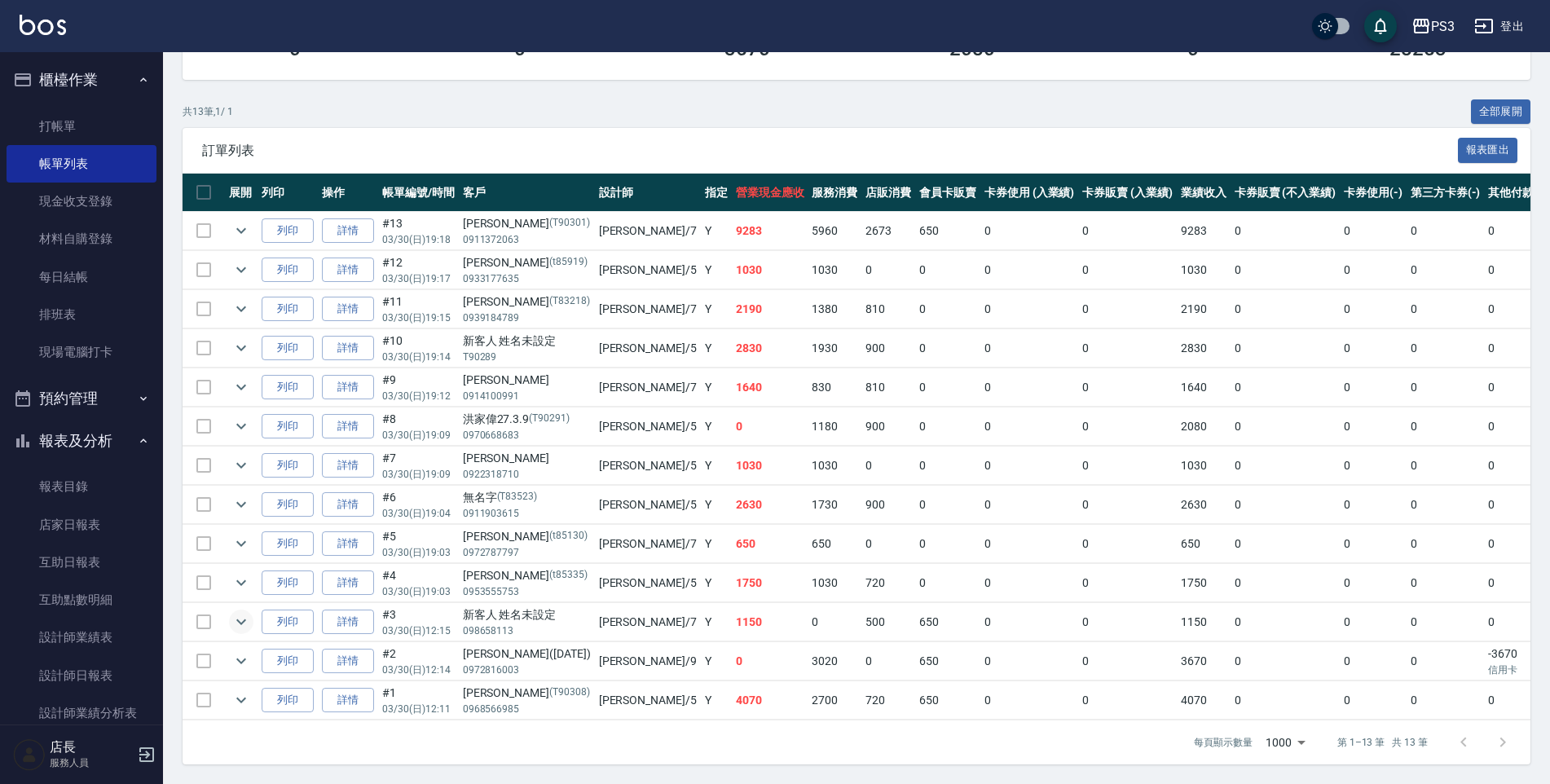
click at [251, 615] on button "expand row" at bounding box center [241, 621] width 24 height 24
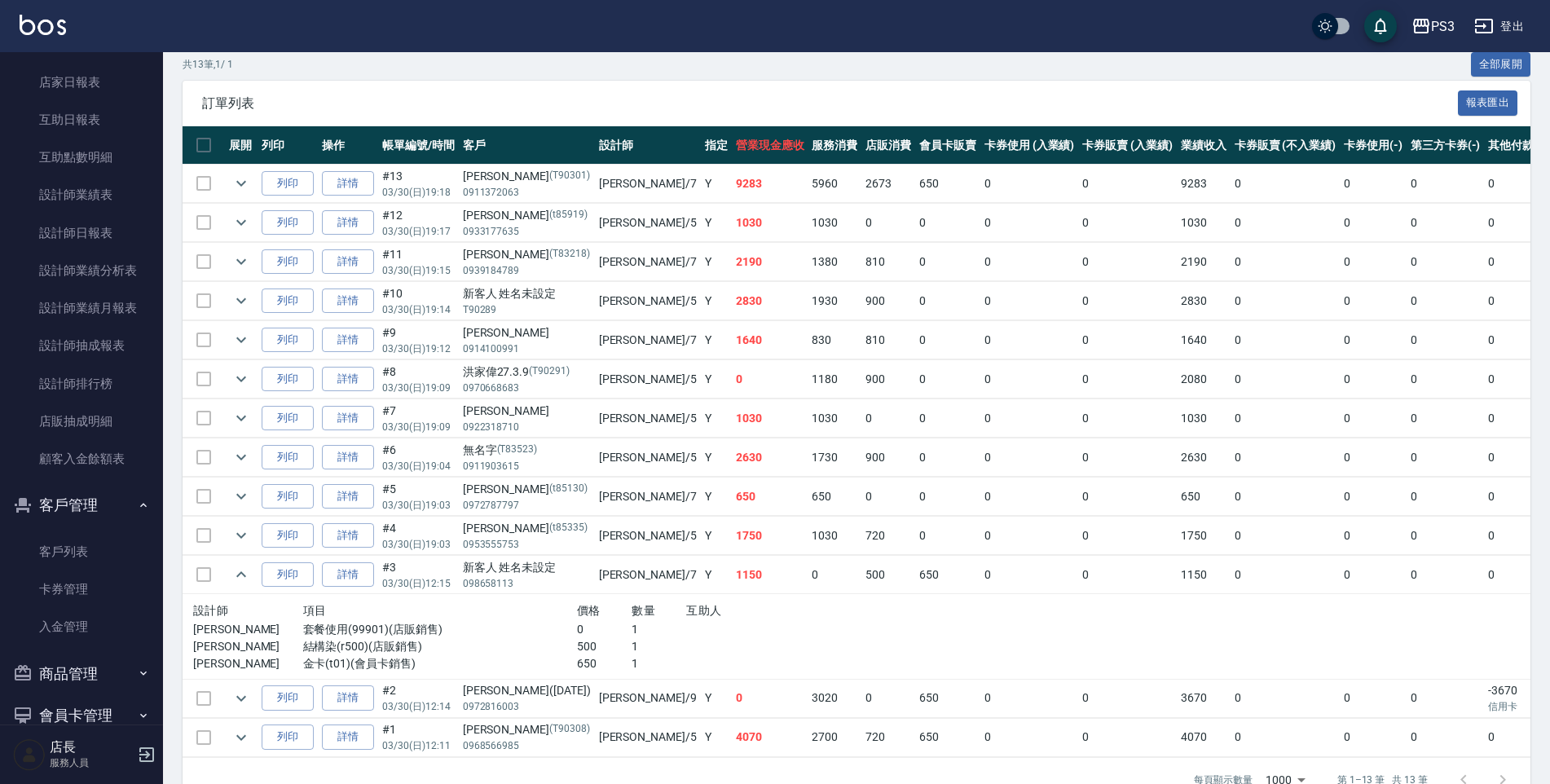
scroll to position [474, 0]
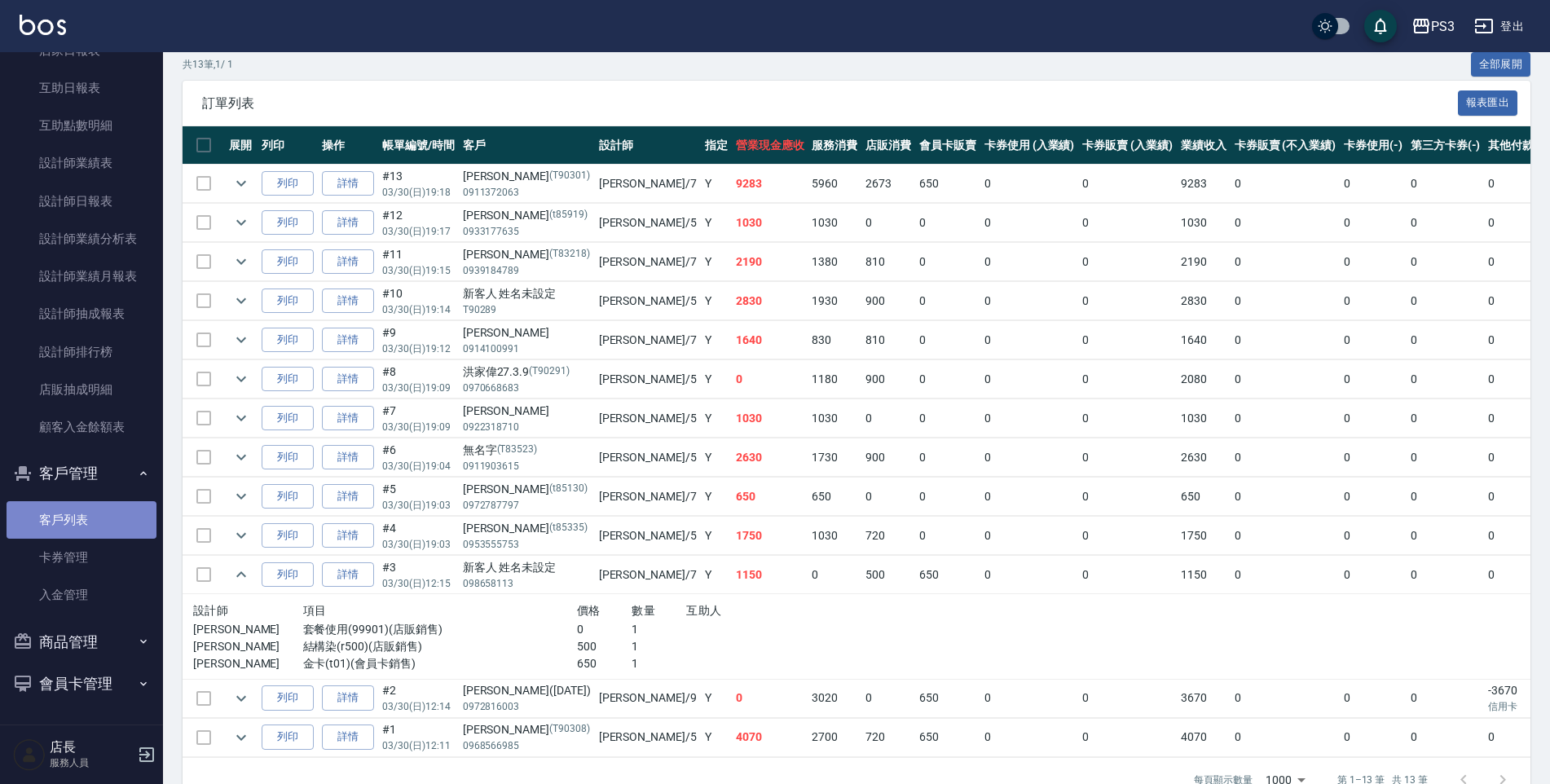
click at [92, 509] on link "客戶列表" at bounding box center [80, 519] width 149 height 38
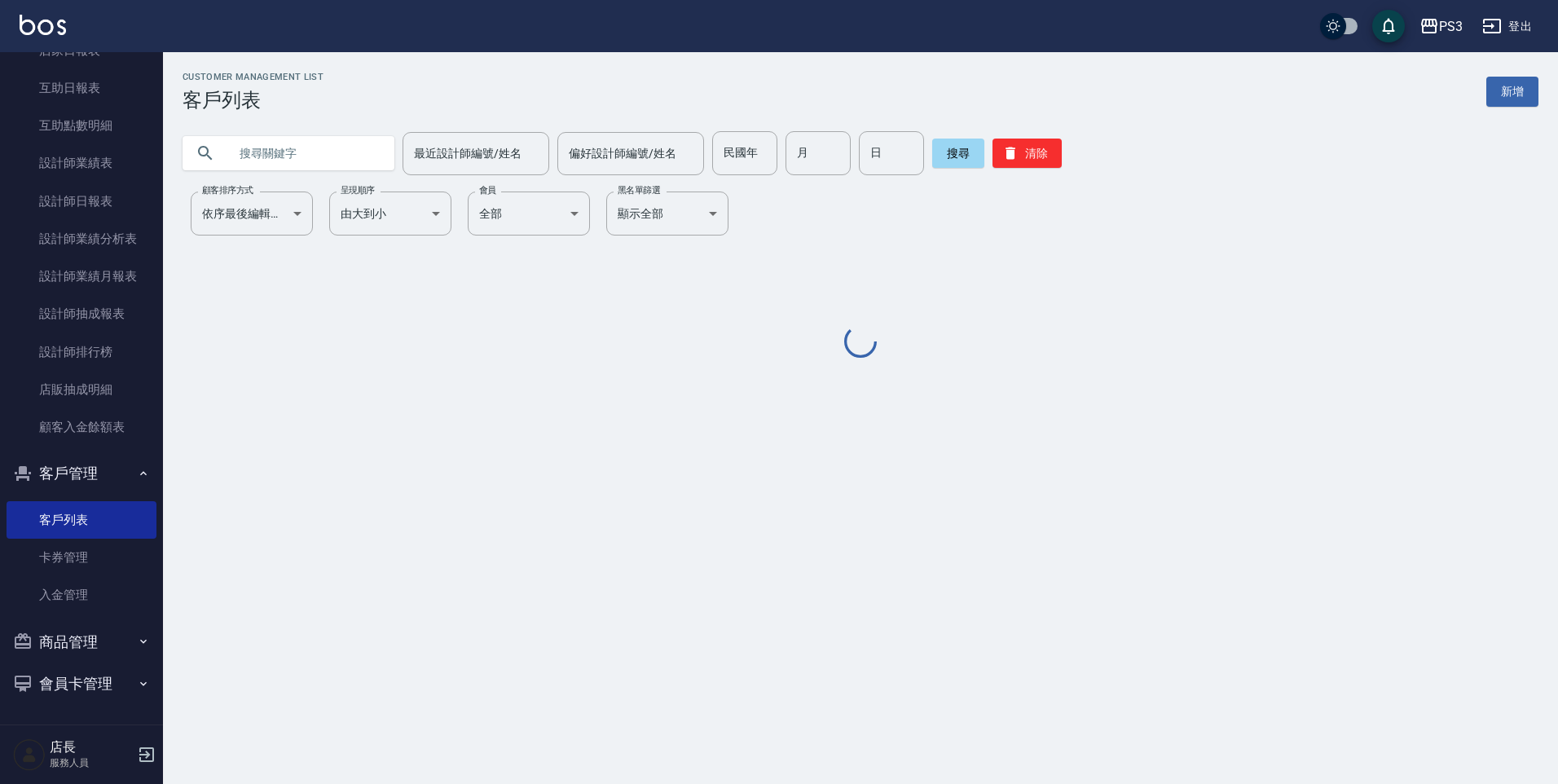
click at [268, 148] on input "text" at bounding box center [304, 153] width 153 height 44
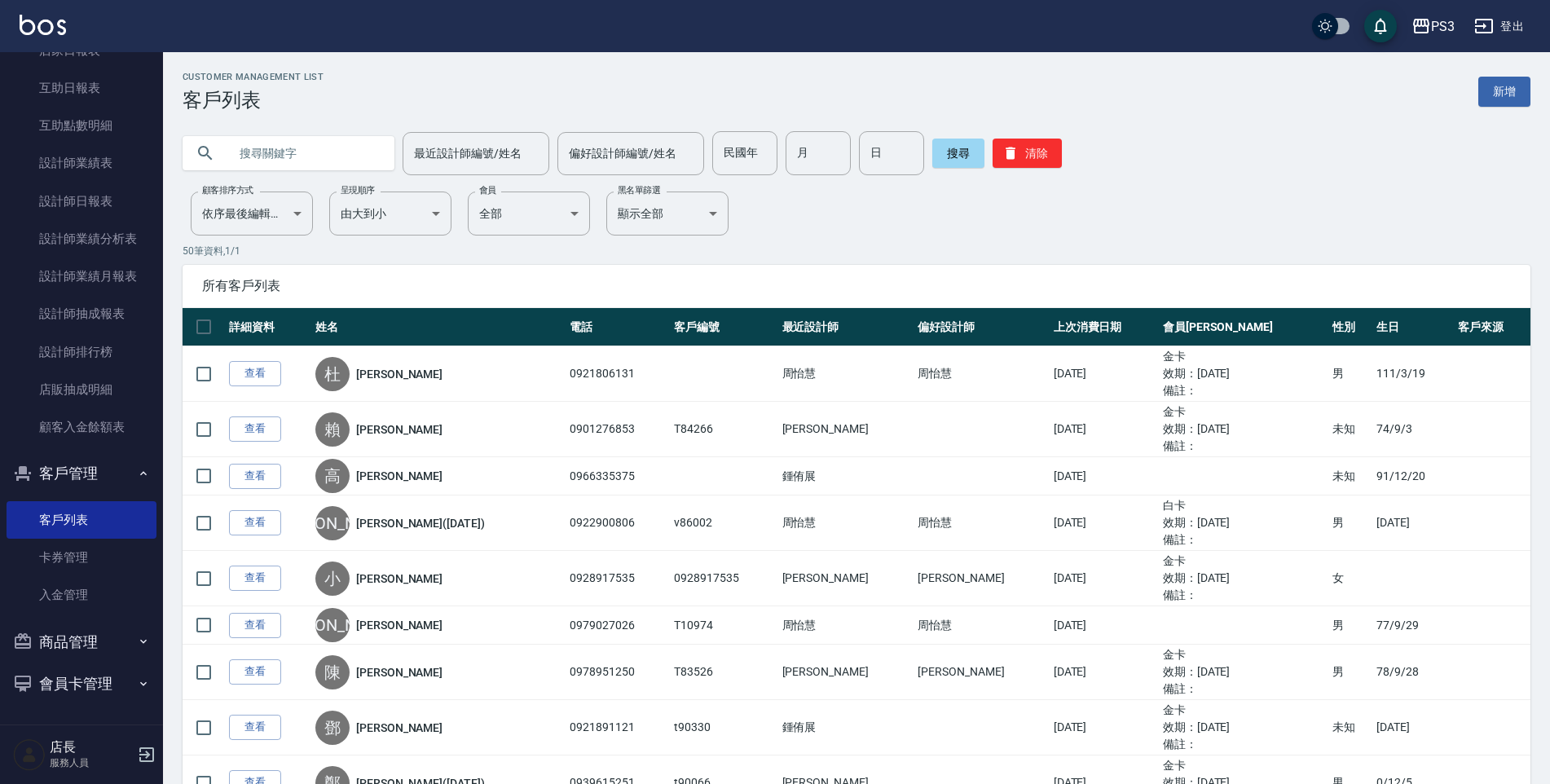
click at [355, 150] on input "text" at bounding box center [304, 153] width 153 height 44
type input "0986581113"
click at [945, 169] on div "搜尋 清除" at bounding box center [997, 153] width 129 height 44
click at [947, 162] on button "搜尋" at bounding box center [958, 153] width 52 height 30
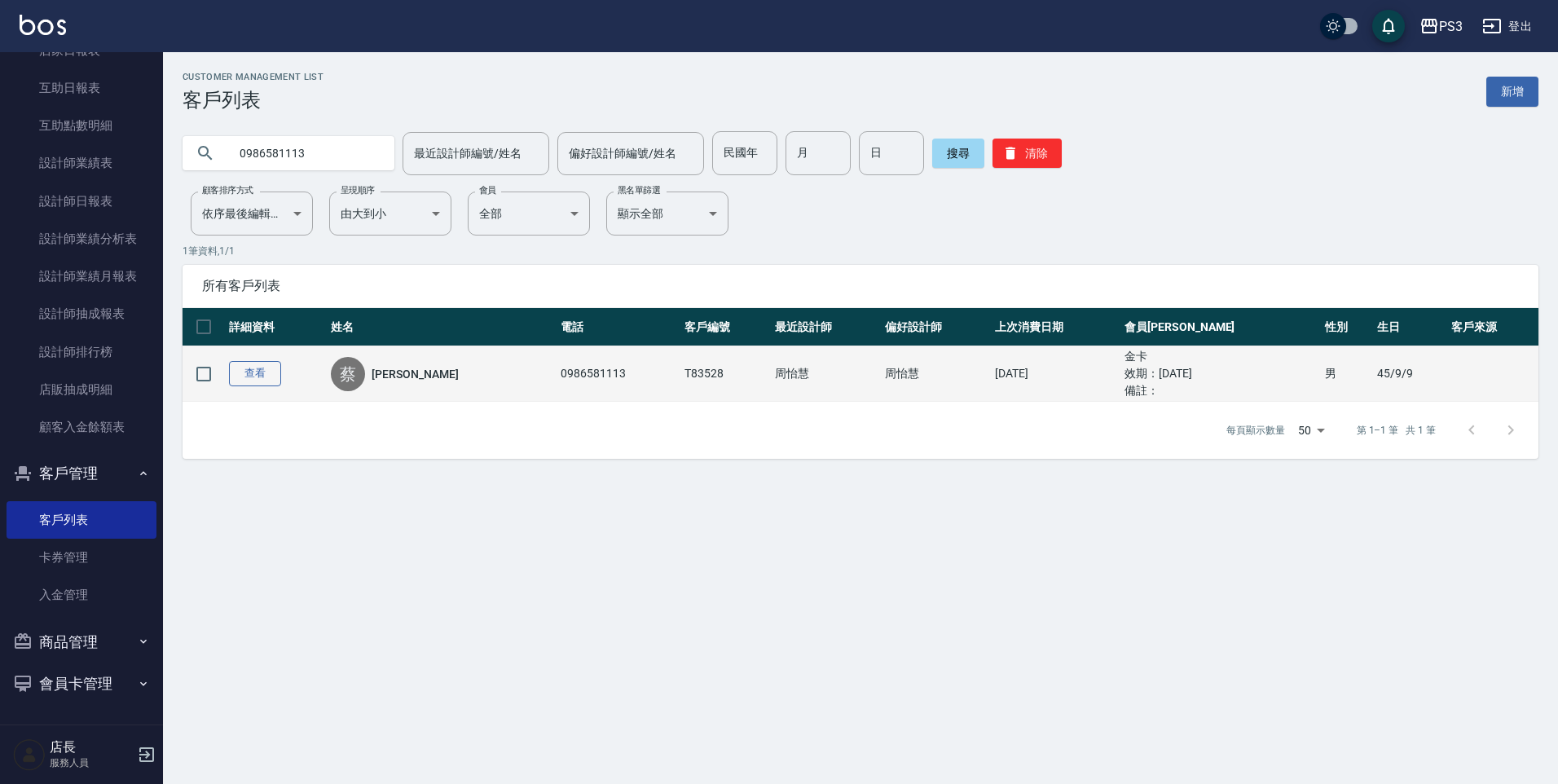
click at [247, 366] on link "查看" at bounding box center [255, 373] width 52 height 25
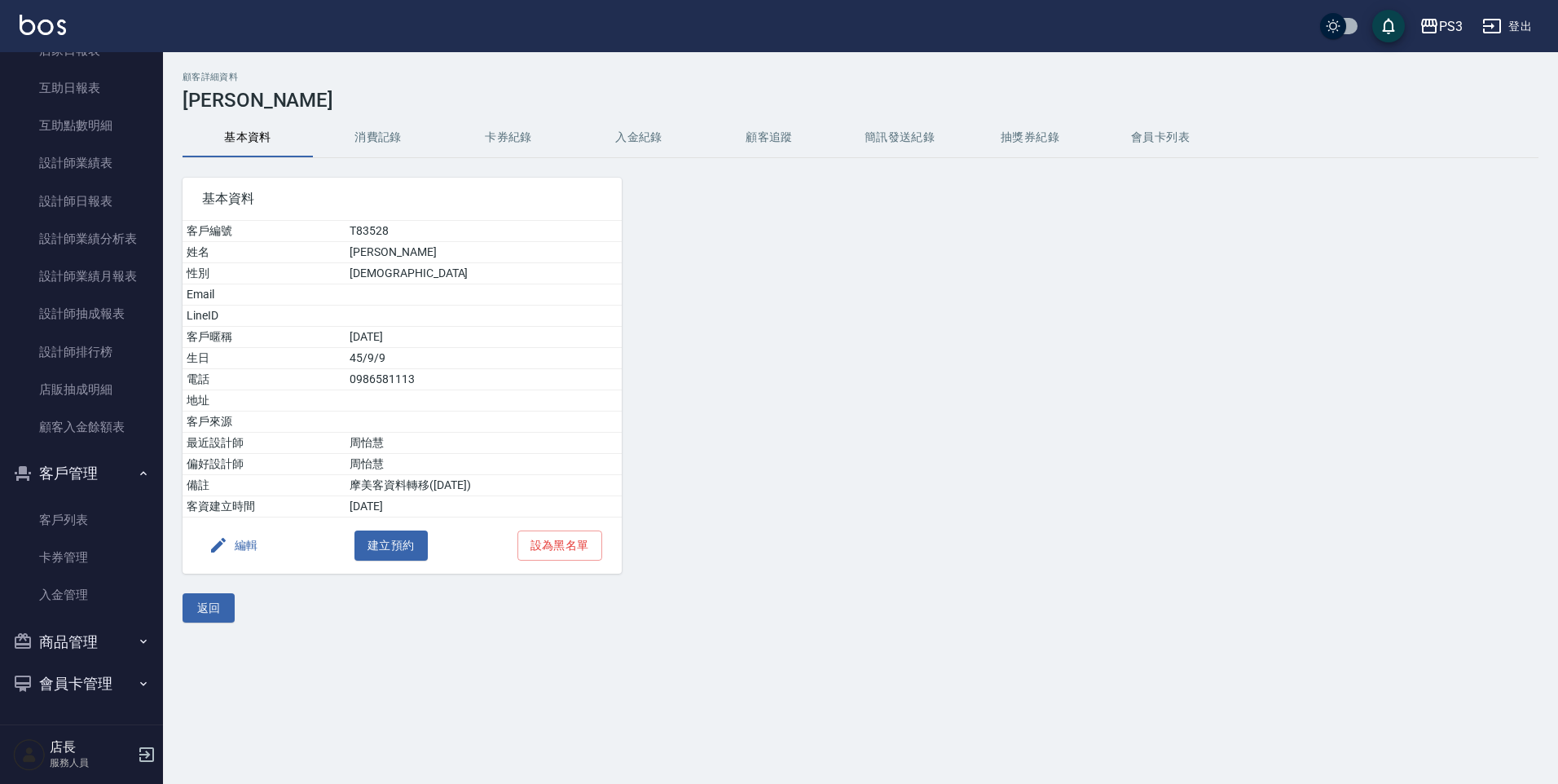
click at [384, 336] on td "[DATE]" at bounding box center [483, 337] width 275 height 21
click at [391, 331] on td "[DATE]" at bounding box center [483, 337] width 275 height 21
drag, startPoint x: 377, startPoint y: 332, endPoint x: 322, endPoint y: 337, distance: 55.2
click at [322, 337] on tr "客戶暱稱 [DATE]" at bounding box center [402, 337] width 439 height 21
click at [235, 550] on button "編輯" at bounding box center [233, 545] width 63 height 30
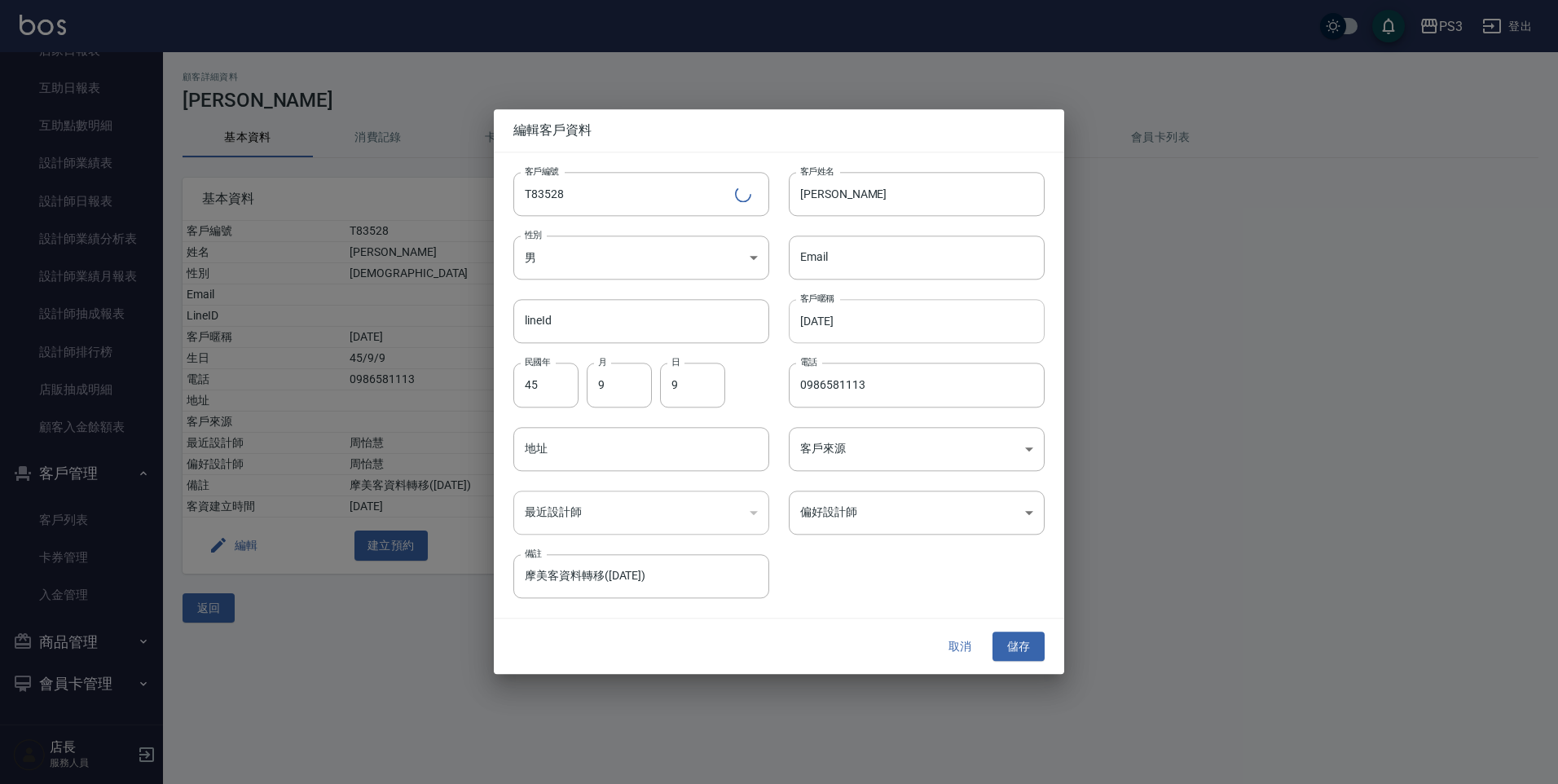
click at [842, 317] on input "[DATE]" at bounding box center [916, 322] width 256 height 44
drag, startPoint x: 850, startPoint y: 325, endPoint x: 789, endPoint y: 341, distance: 63.1
click at [789, 341] on input "[DATE]" at bounding box center [916, 322] width 256 height 44
type input "[DATE]"
click at [980, 637] on button "取消" at bounding box center [960, 646] width 52 height 30
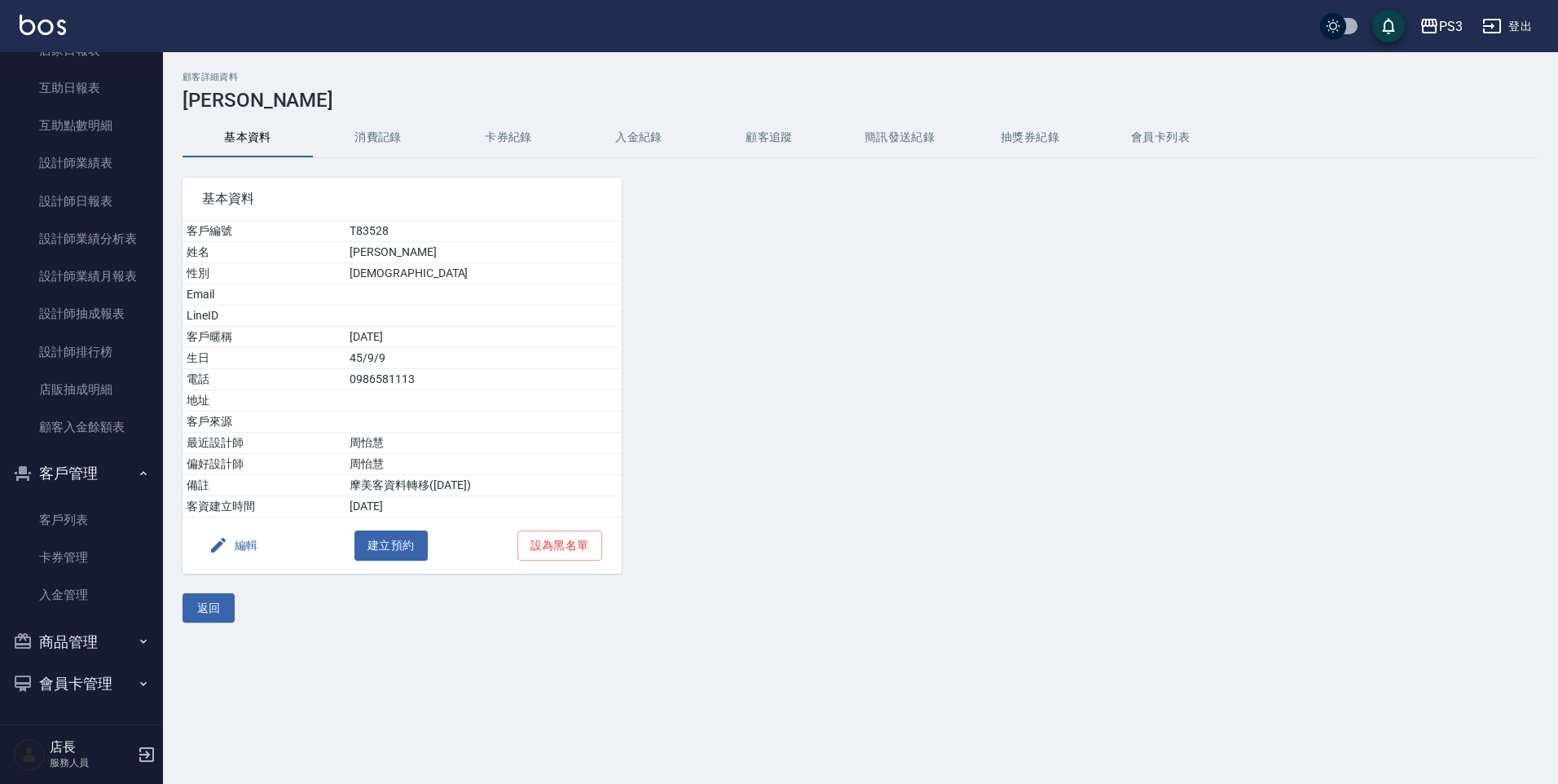
click at [242, 539] on button "編輯" at bounding box center [233, 545] width 63 height 30
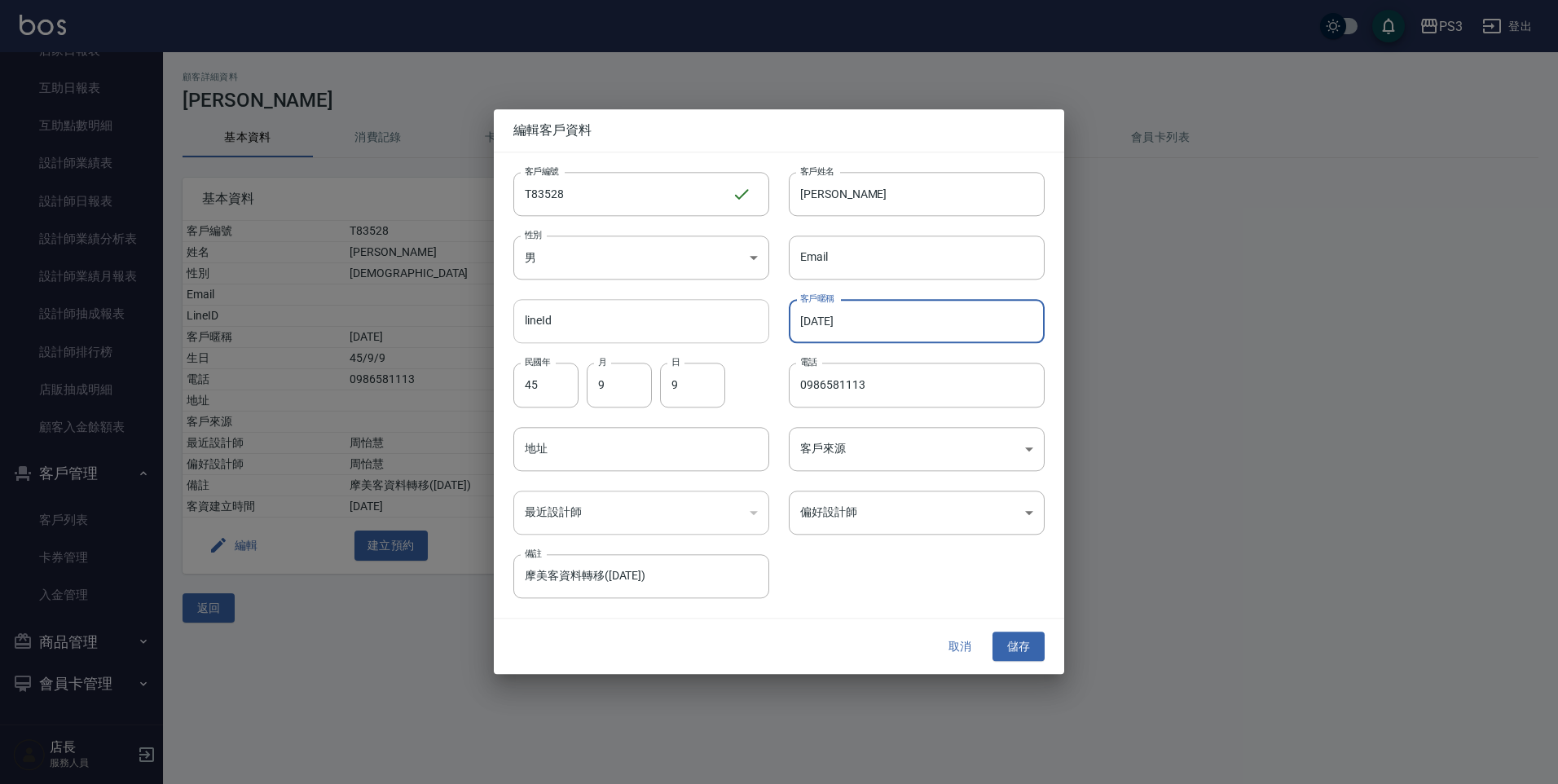
drag, startPoint x: 855, startPoint y: 317, endPoint x: 683, endPoint y: 309, distance: 172.2
click at [683, 309] on div "客戶編號 T83528 ​ 客戶編號 客戶姓名 [PERSON_NAME] 客戶姓名 性別 男 [DEMOGRAPHIC_DATA] 性別 Email Ema…" at bounding box center [769, 375] width 551 height 446
type input "[DATE]"
click at [1037, 656] on button "儲存" at bounding box center [1019, 646] width 52 height 30
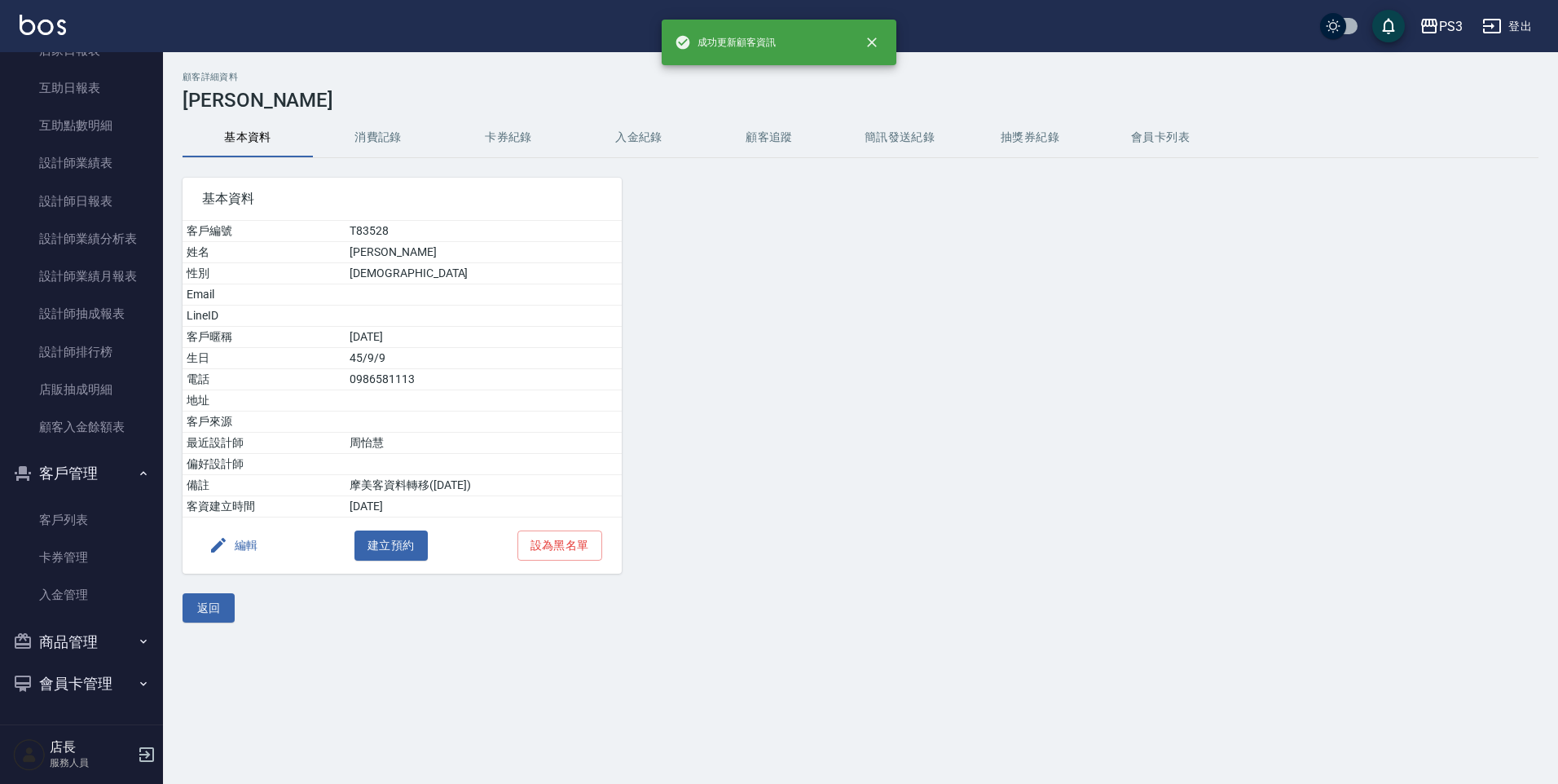
click at [374, 132] on button "消費記錄" at bounding box center [378, 137] width 130 height 39
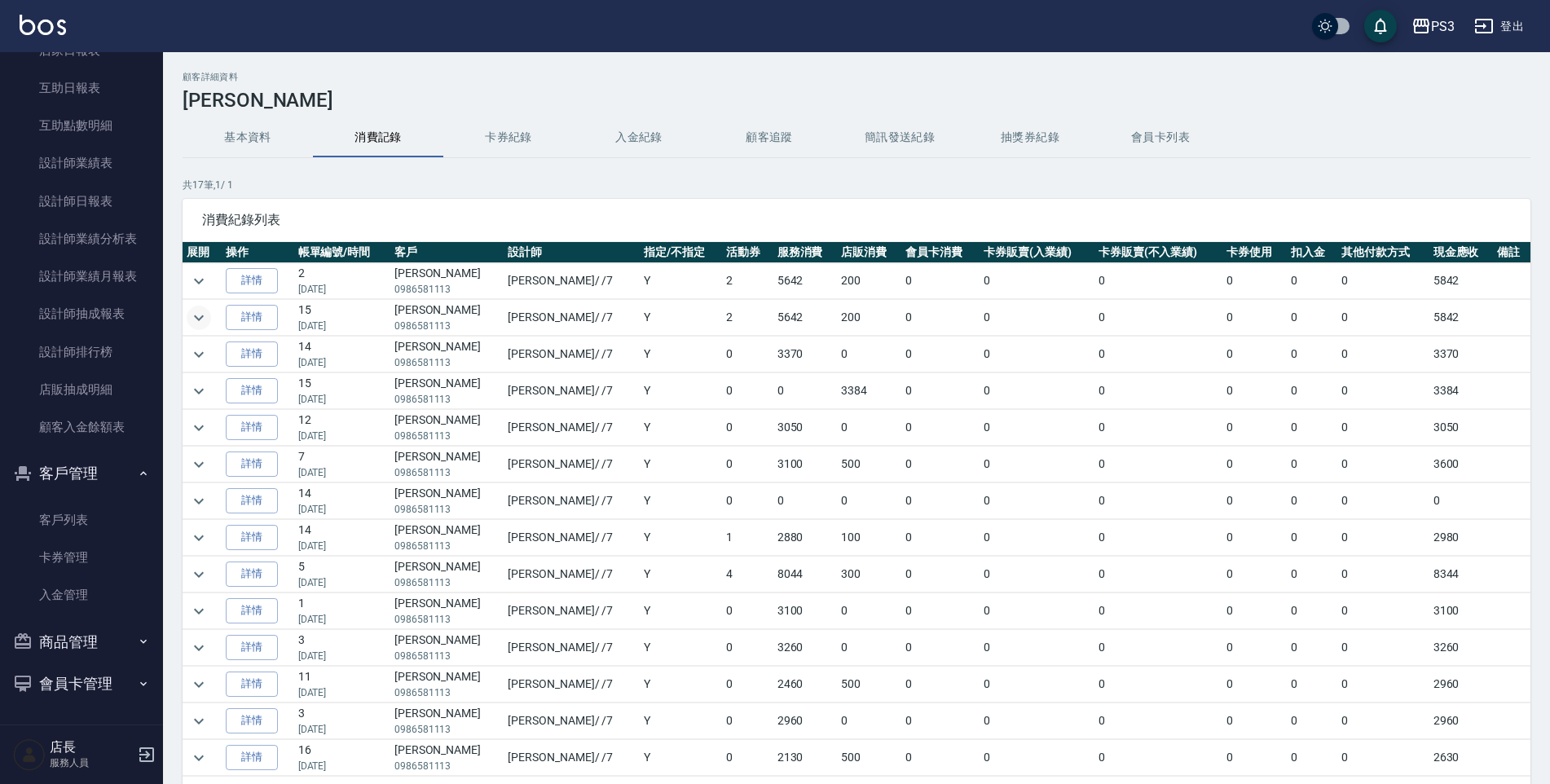
click at [209, 323] on button "expand row" at bounding box center [198, 317] width 24 height 24
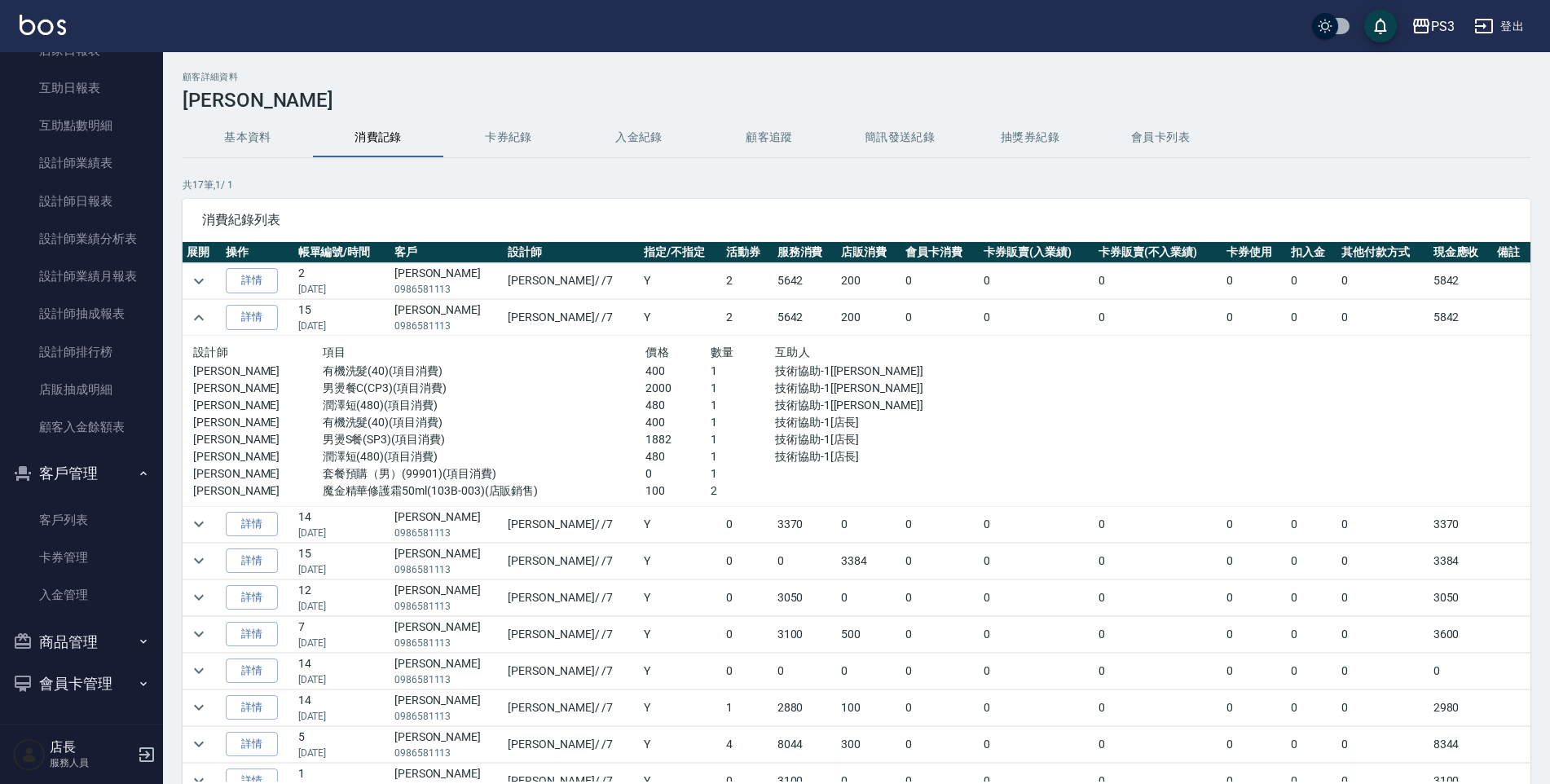
click at [218, 290] on td at bounding box center [202, 281] width 39 height 36
click at [205, 287] on icon "expand row" at bounding box center [198, 281] width 19 height 19
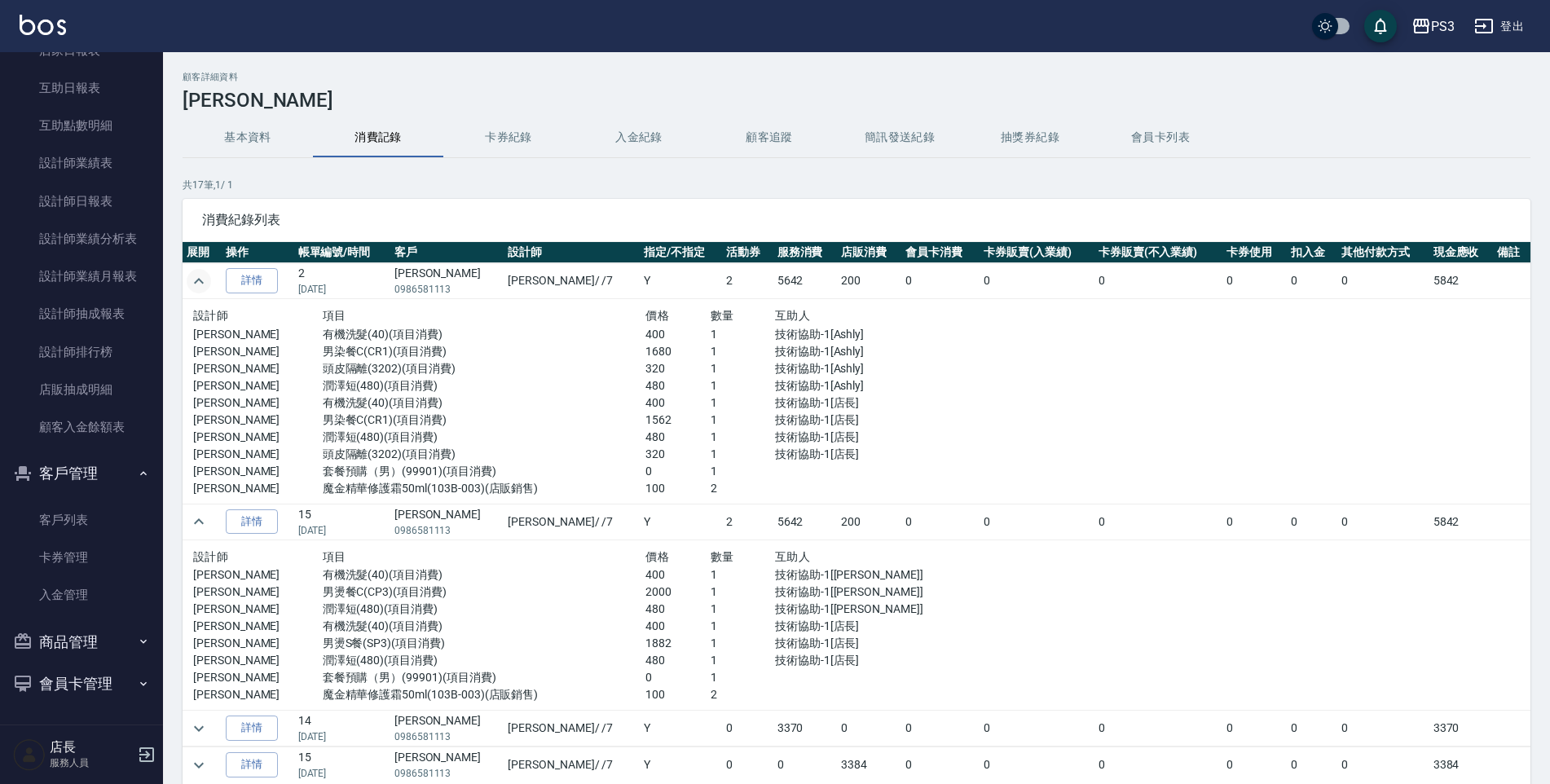
click at [454, 162] on div "顧客詳細資料 [PERSON_NAME] 基本資料 消費記錄 卡券紀錄 入金紀錄 顧客追蹤 簡訊發送紀錄 抽獎券紀錄 會員卡列表 共 17 筆, 1 / 1 …" at bounding box center [856, 473] width 1387 height 803
